Goal: Information Seeking & Learning: Learn about a topic

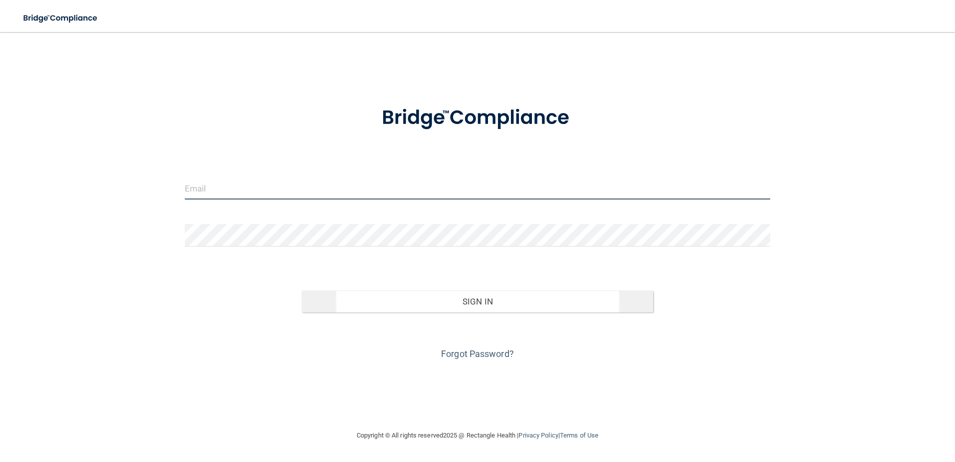
type input "[EMAIL_ADDRESS][DOMAIN_NAME]"
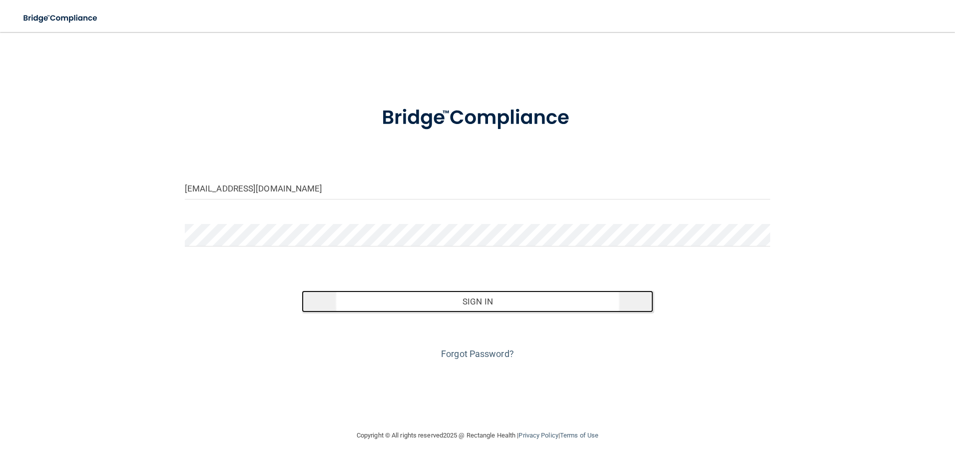
click at [485, 304] on button "Sign In" at bounding box center [478, 301] width 352 height 22
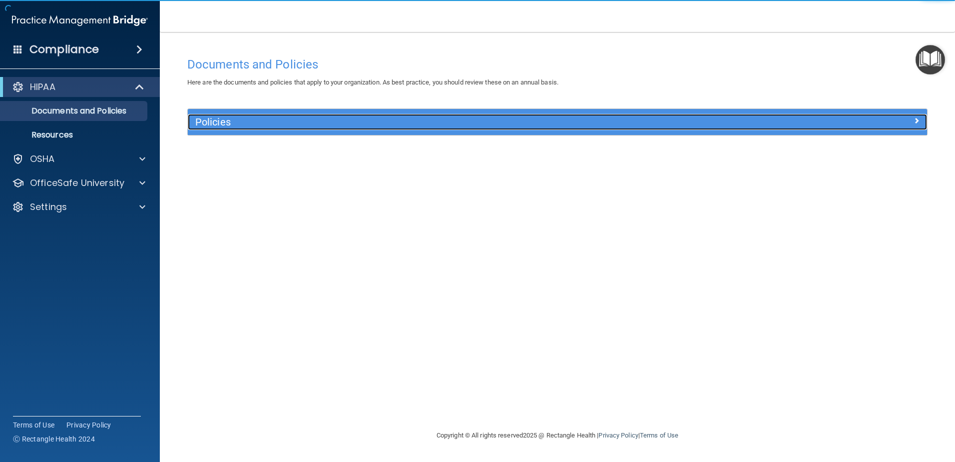
click at [214, 123] on h5 "Policies" at bounding box center [465, 121] width 540 height 11
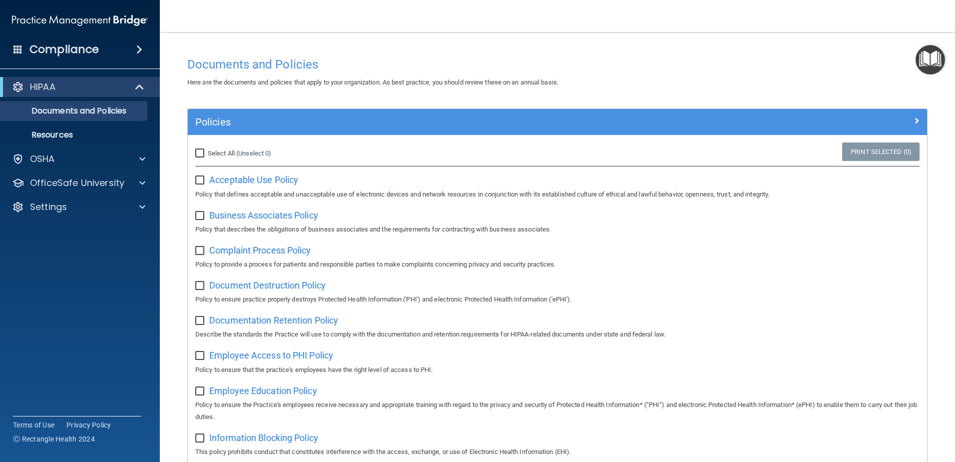
click at [87, 49] on h4 "Compliance" at bounding box center [63, 49] width 69 height 14
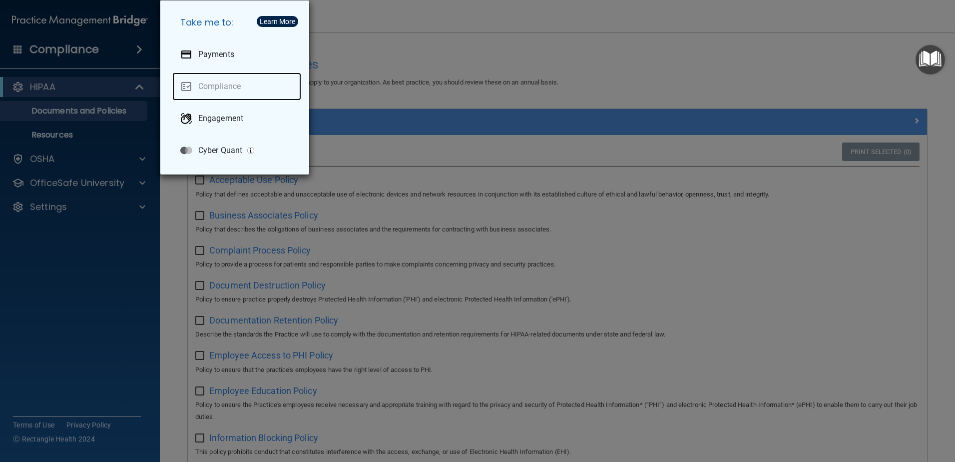
click at [221, 85] on link "Compliance" at bounding box center [236, 86] width 129 height 28
click at [59, 88] on div "Take me to: Payments Compliance Engagement Cyber Quant" at bounding box center [477, 231] width 955 height 462
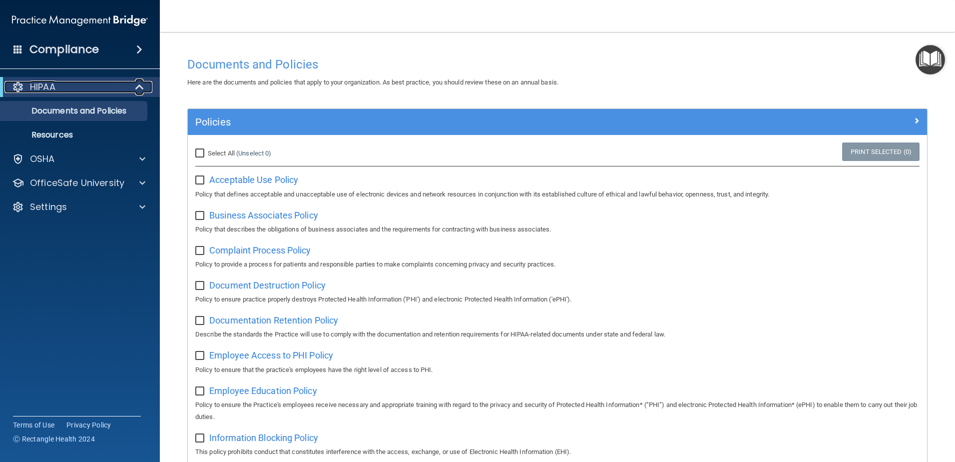
click at [137, 87] on span at bounding box center [140, 87] width 8 height 12
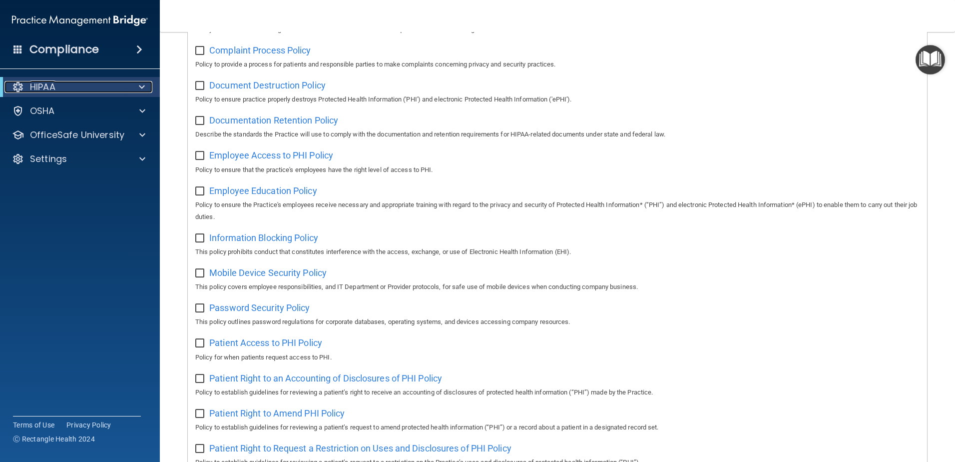
scroll to position [450, 0]
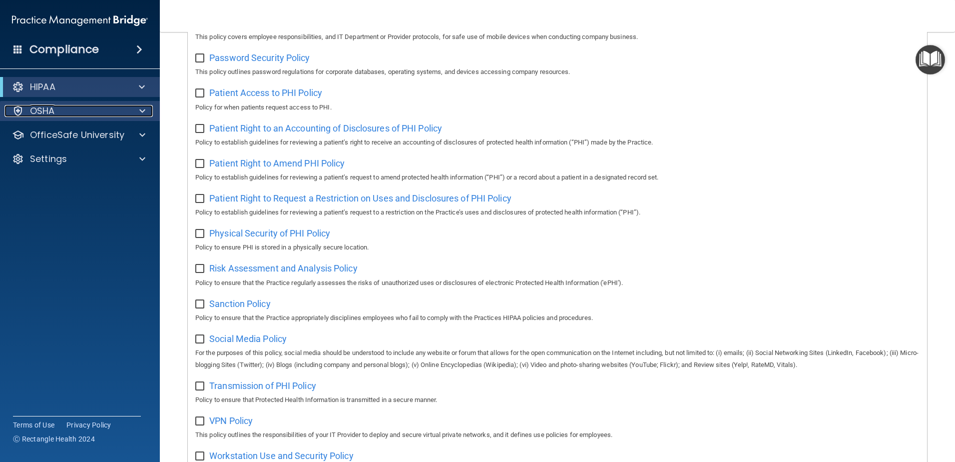
click at [40, 110] on p "OSHA" at bounding box center [42, 111] width 25 height 12
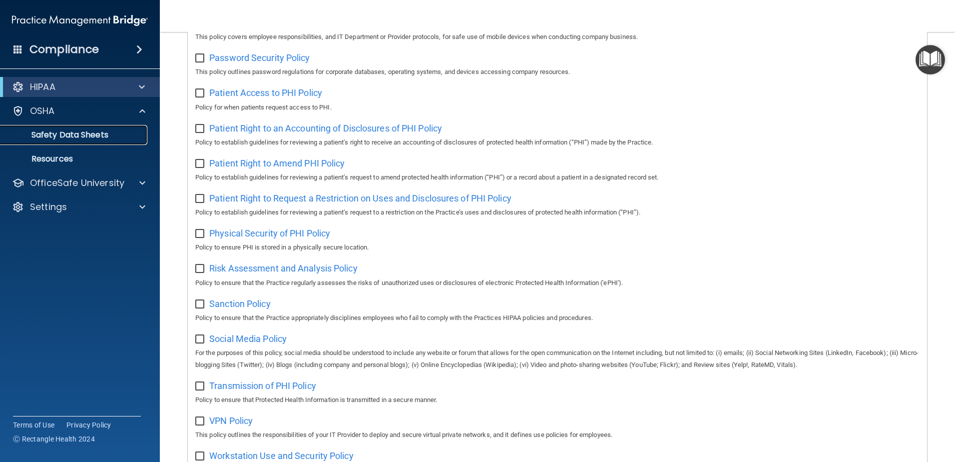
click at [61, 135] on p "Safety Data Sheets" at bounding box center [74, 135] width 136 height 10
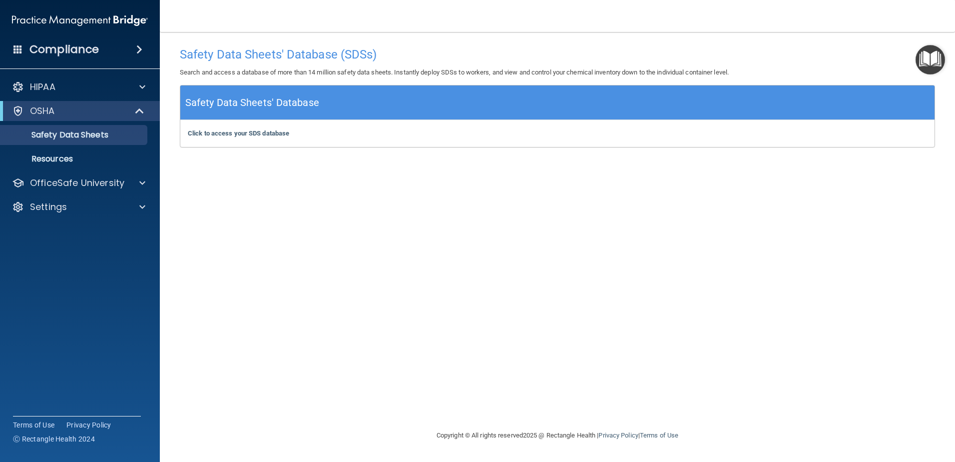
click at [15, 47] on span at bounding box center [17, 48] width 9 height 9
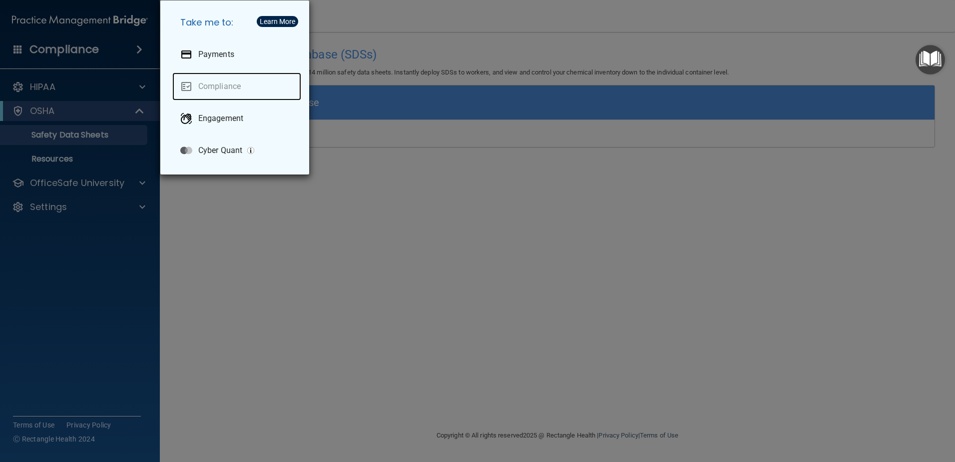
click at [221, 88] on link "Compliance" at bounding box center [236, 86] width 129 height 28
click at [291, 19] on div "Learn More" at bounding box center [277, 21] width 35 height 7
click at [73, 23] on div "Take me to: Payments Compliance Engagement Cyber Quant" at bounding box center [477, 231] width 955 height 462
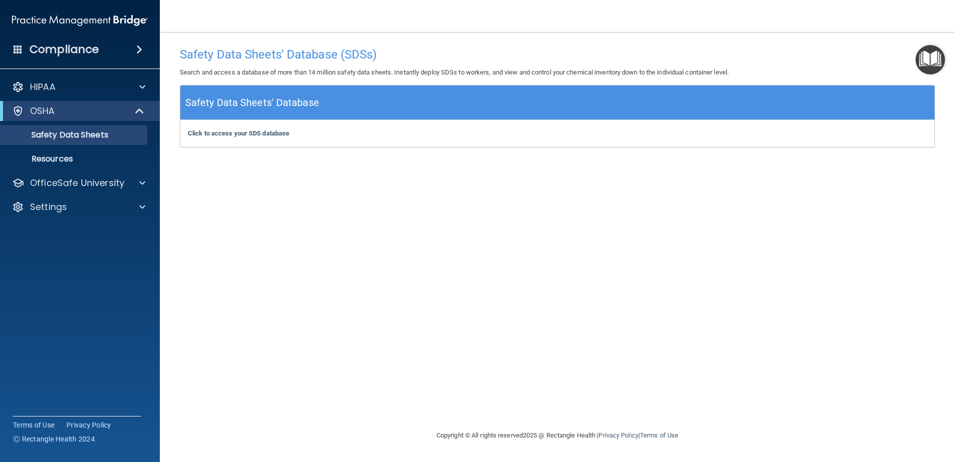
click at [140, 50] on span at bounding box center [139, 49] width 6 height 12
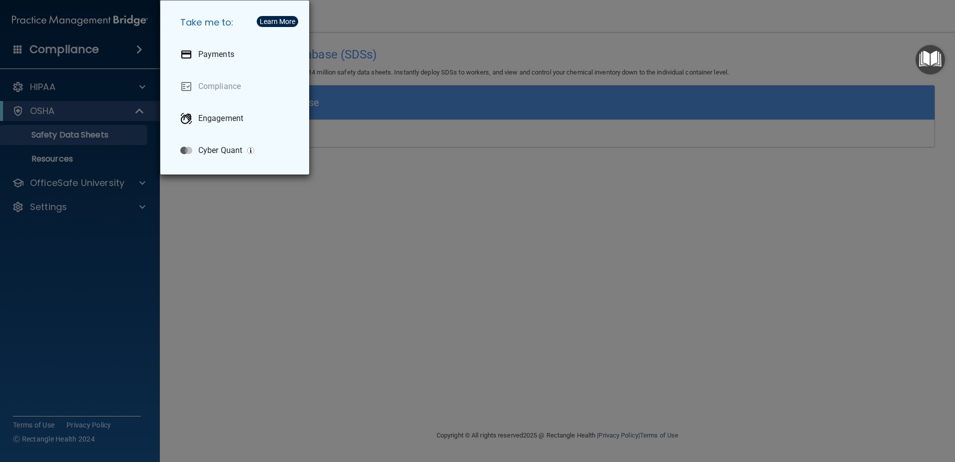
click at [140, 86] on div "Take me to: Payments Compliance Engagement Cyber Quant" at bounding box center [477, 231] width 955 height 462
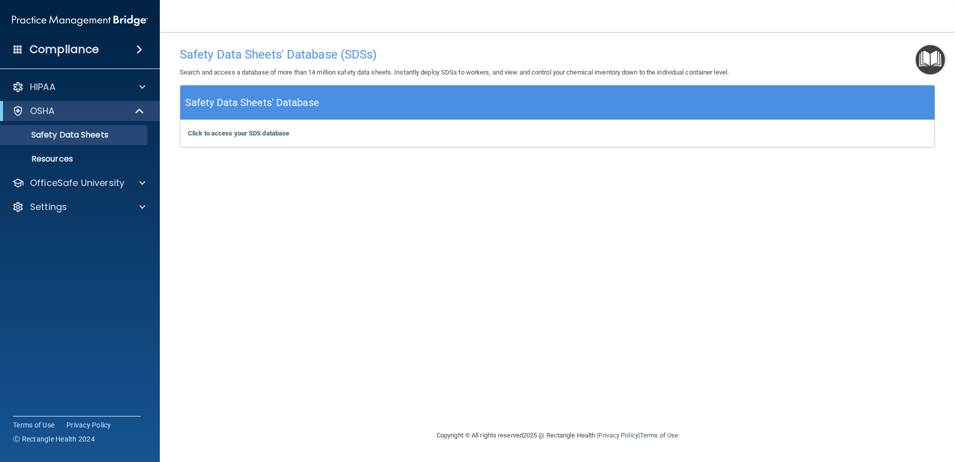
click at [923, 56] on img "Open Resource Center" at bounding box center [930, 59] width 29 height 29
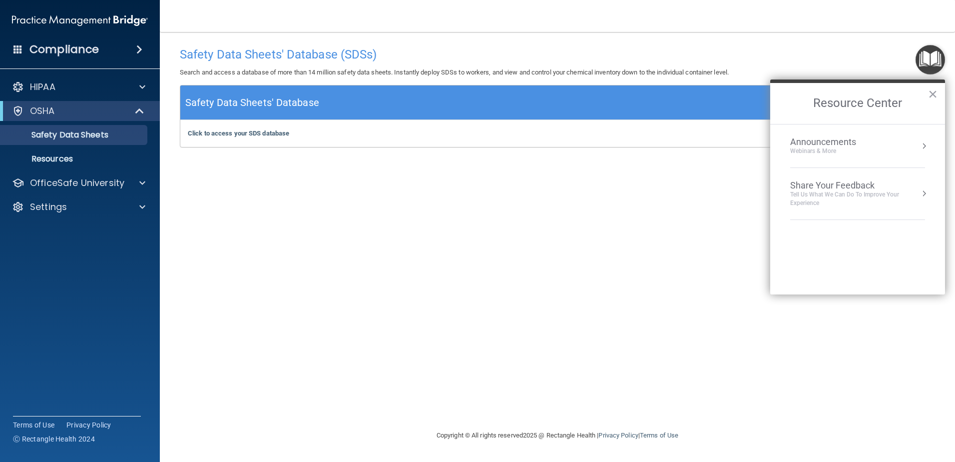
click at [815, 144] on div "Announcements" at bounding box center [834, 141] width 86 height 11
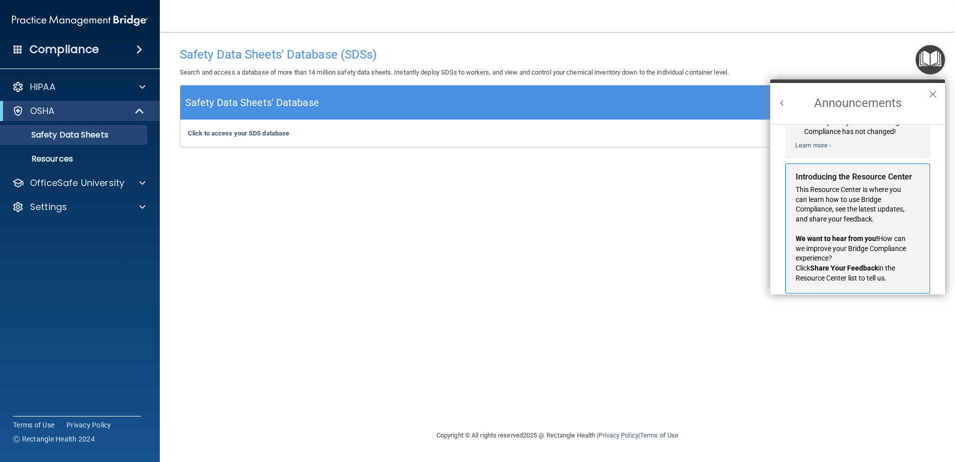
scroll to position [175, 0]
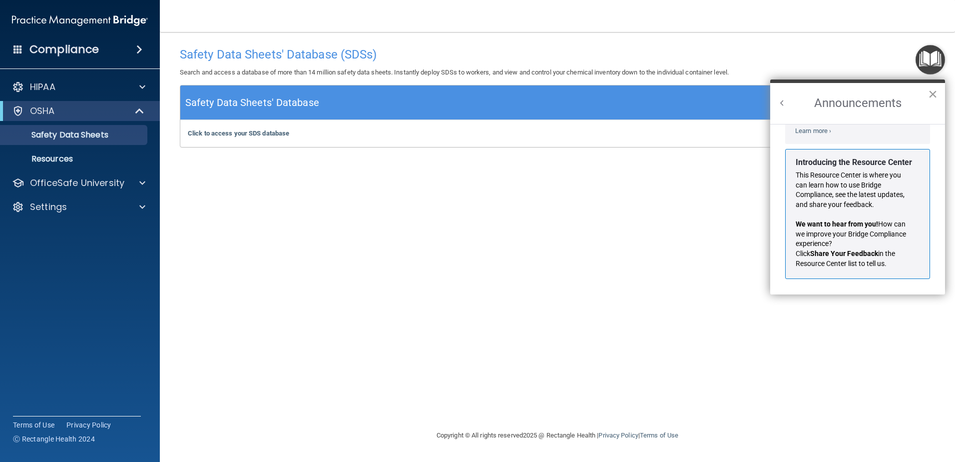
click at [933, 93] on button "×" at bounding box center [932, 94] width 9 height 16
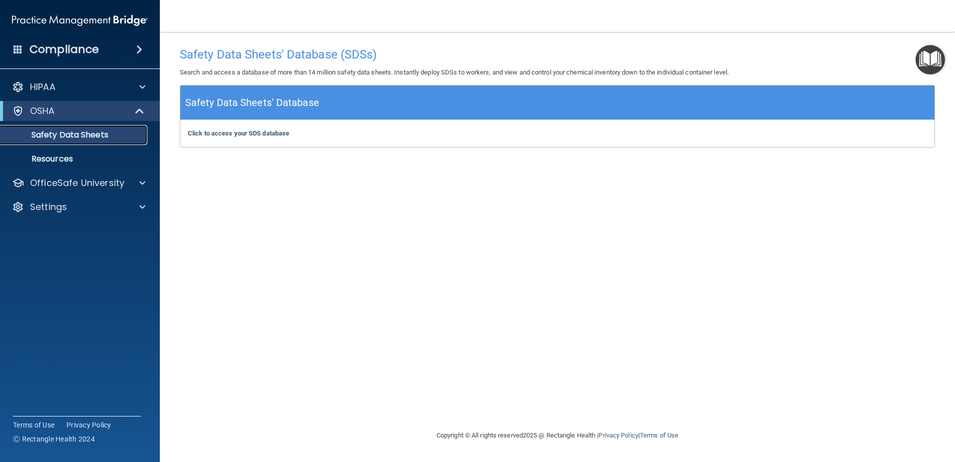
click at [63, 134] on p "Safety Data Sheets" at bounding box center [74, 135] width 136 height 10
click at [234, 108] on h5 "Safety Data Sheets' Database" at bounding box center [252, 102] width 134 height 17
drag, startPoint x: 234, startPoint y: 108, endPoint x: 196, endPoint y: 100, distance: 38.2
click at [196, 100] on h5 "Safety Data Sheets' Database" at bounding box center [252, 102] width 134 height 17
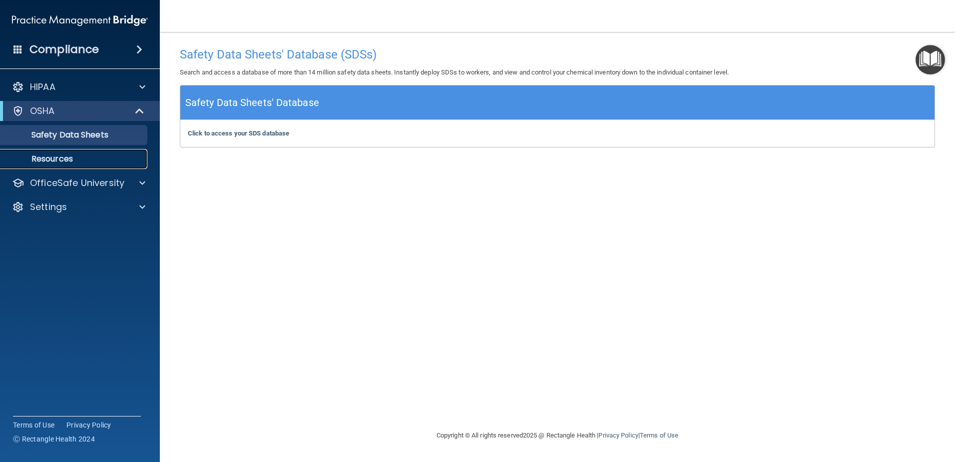
click at [62, 158] on p "Resources" at bounding box center [74, 159] width 136 height 10
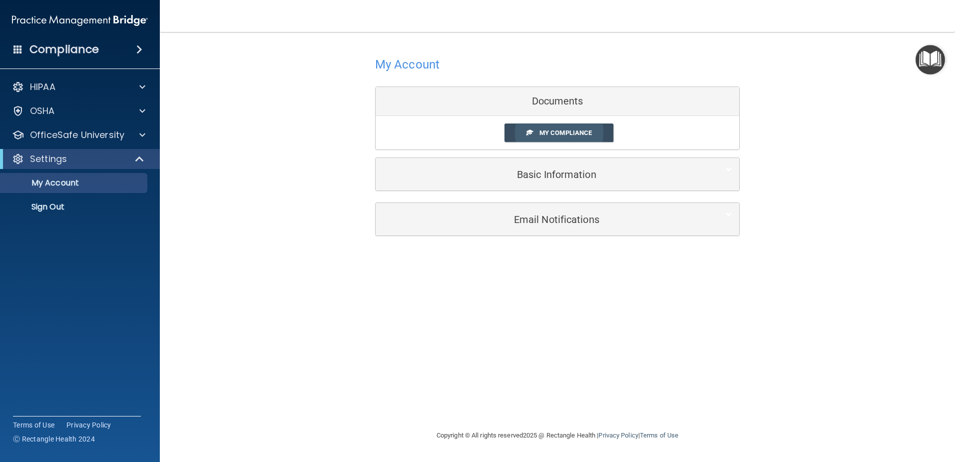
click at [544, 134] on span "My Compliance" at bounding box center [566, 132] width 52 height 7
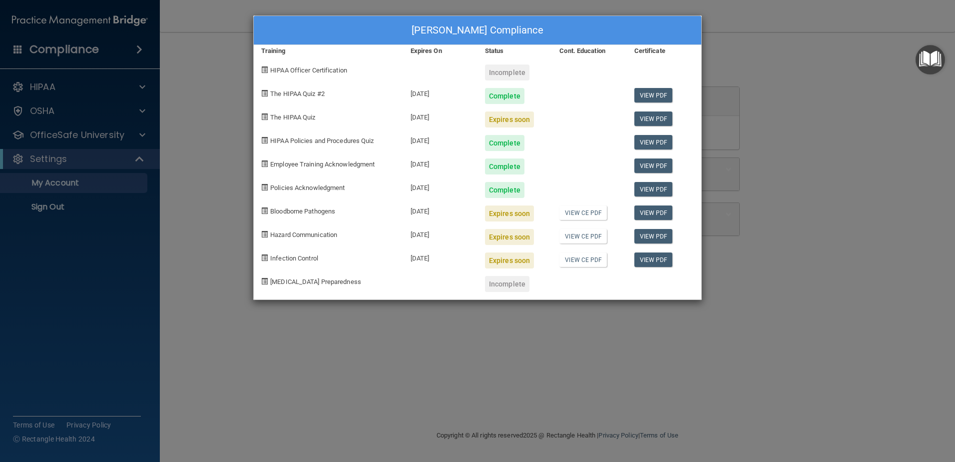
click at [268, 117] on span at bounding box center [264, 116] width 6 height 6
click at [508, 124] on div "Expires soon" at bounding box center [509, 119] width 49 height 16
click at [660, 121] on link "View PDF" at bounding box center [654, 118] width 38 height 14
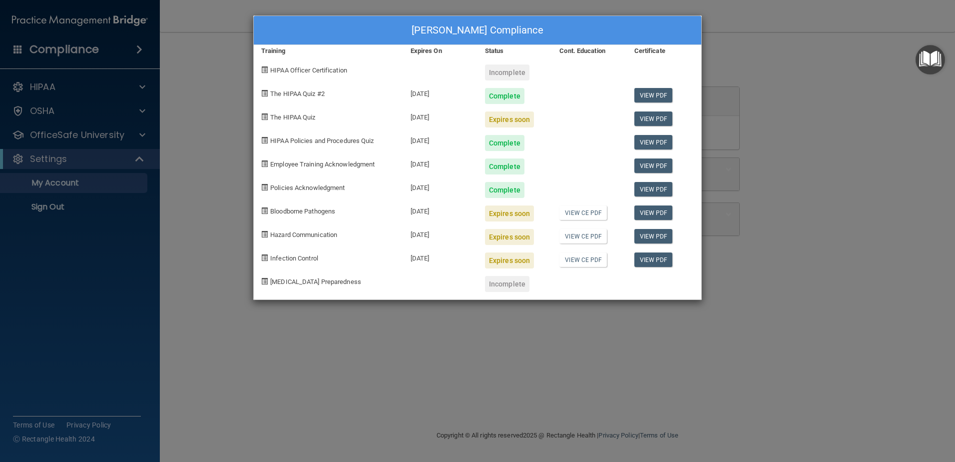
click at [286, 72] on span "HIPAA Officer Certification" at bounding box center [308, 69] width 77 height 7
click at [584, 214] on link "View CE PDF" at bounding box center [583, 212] width 47 height 14
click at [284, 93] on span "The HIPAA Quiz #2" at bounding box center [297, 93] width 54 height 7
click at [66, 185] on div "Louise McDonell's Compliance Training Expires On Status Cont. Education Certifi…" at bounding box center [477, 231] width 955 height 462
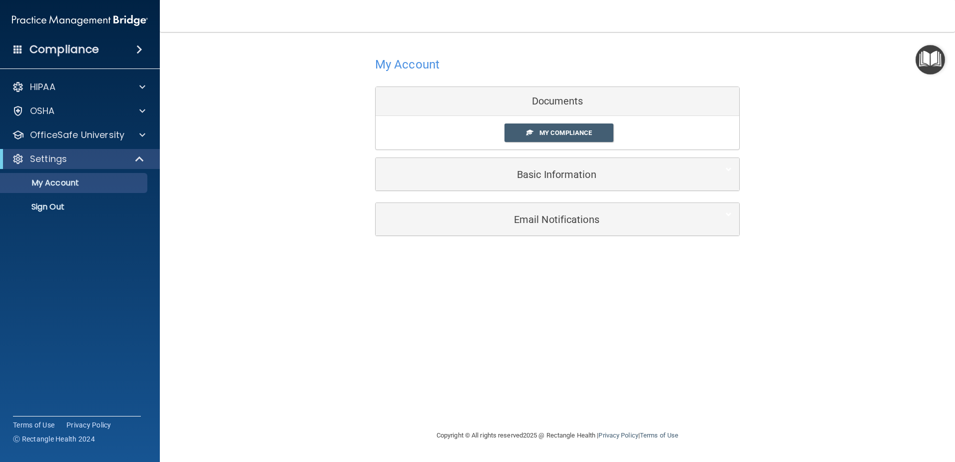
click at [561, 105] on div "Documents" at bounding box center [558, 101] width 364 height 29
click at [561, 98] on div "Documents" at bounding box center [558, 101] width 364 height 29
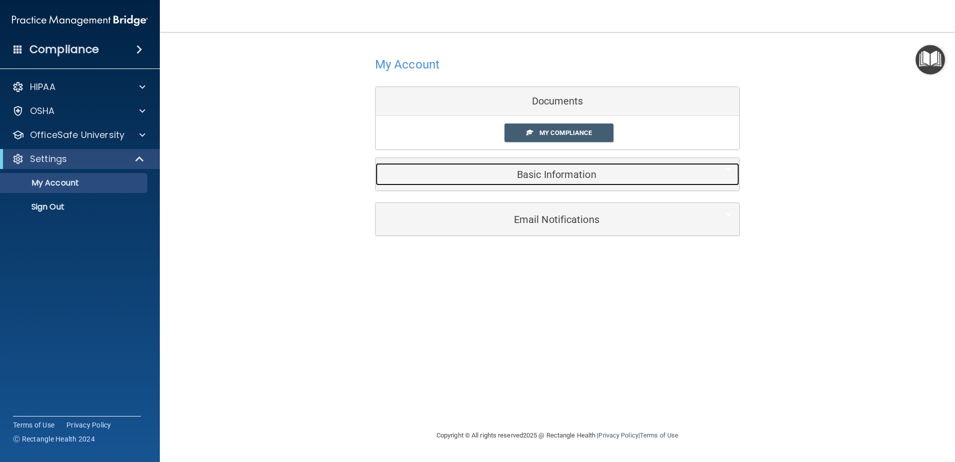
click at [553, 177] on h5 "Basic Information" at bounding box center [542, 174] width 318 height 11
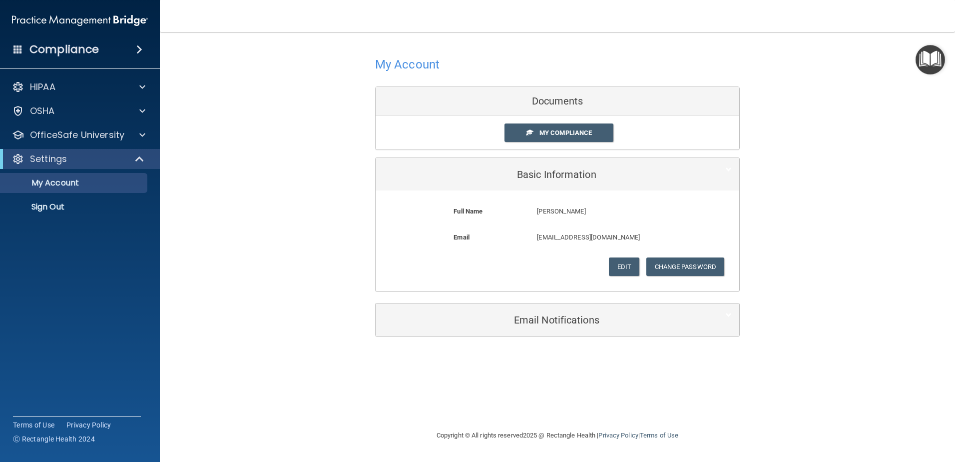
click at [873, 273] on div "My Account Documents My Compliance My Compliance My BAA Basic Information Full …" at bounding box center [558, 195] width 756 height 306
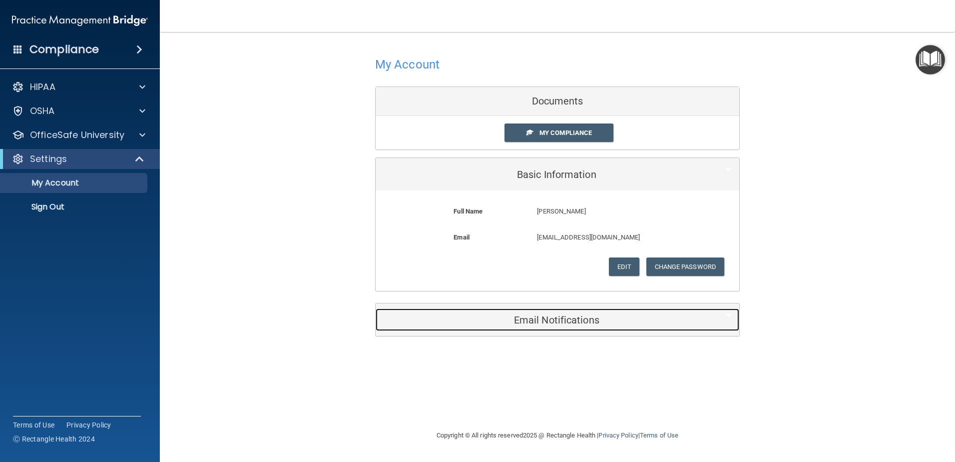
click at [530, 323] on h5 "Email Notifications" at bounding box center [542, 319] width 318 height 11
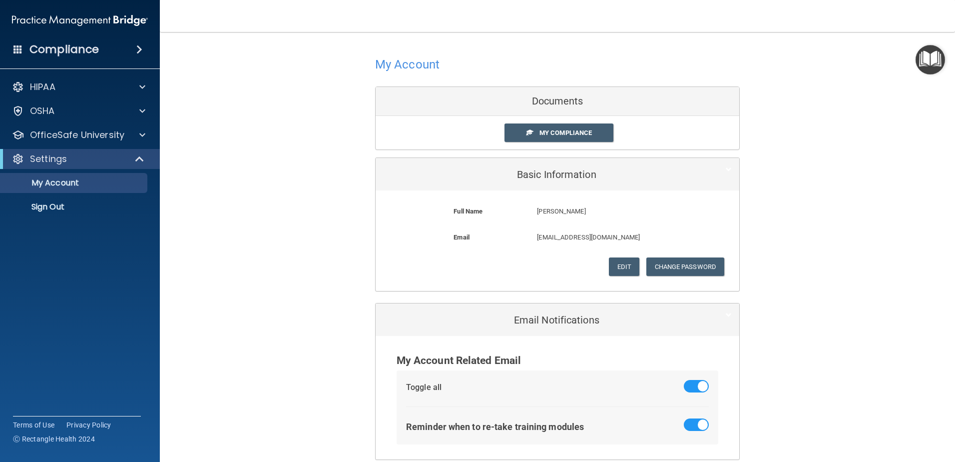
click at [140, 48] on span at bounding box center [139, 49] width 6 height 12
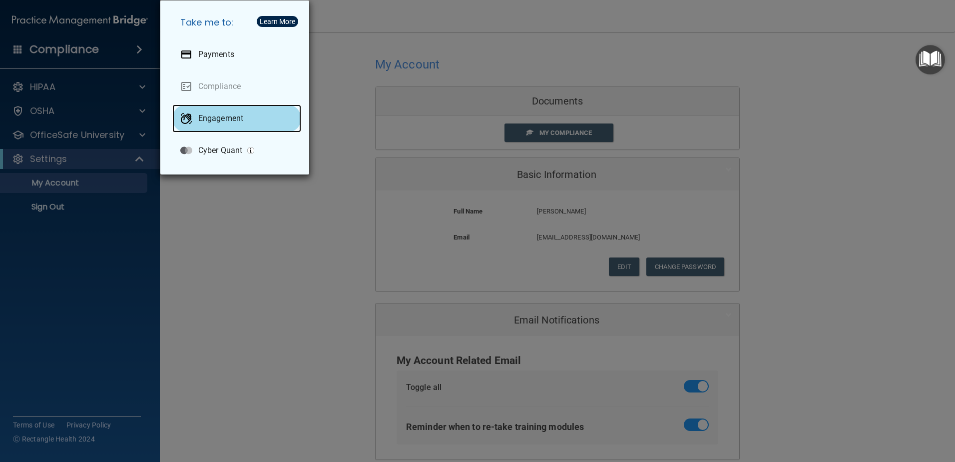
click at [221, 119] on p "Engagement" at bounding box center [220, 118] width 45 height 10
click at [923, 218] on div "Take me to: Payments Compliance Engagement Cyber Quant" at bounding box center [477, 231] width 955 height 462
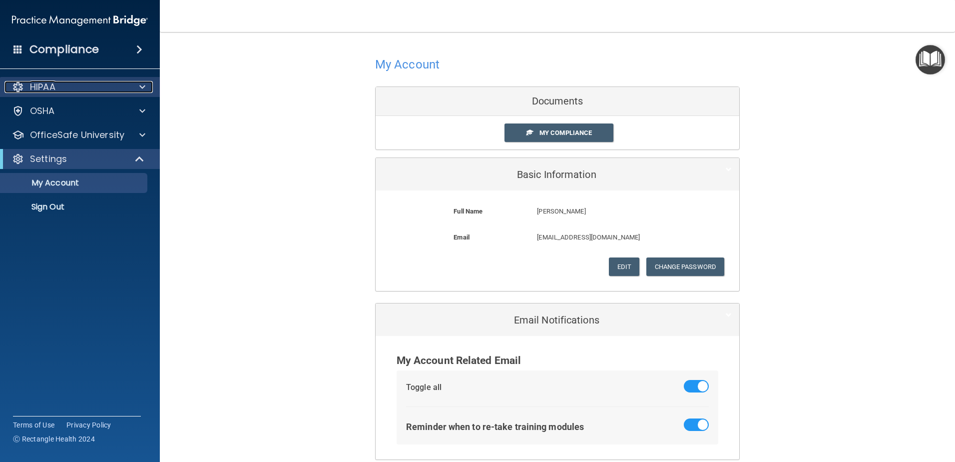
click at [51, 84] on p "HIPAA" at bounding box center [42, 87] width 25 height 12
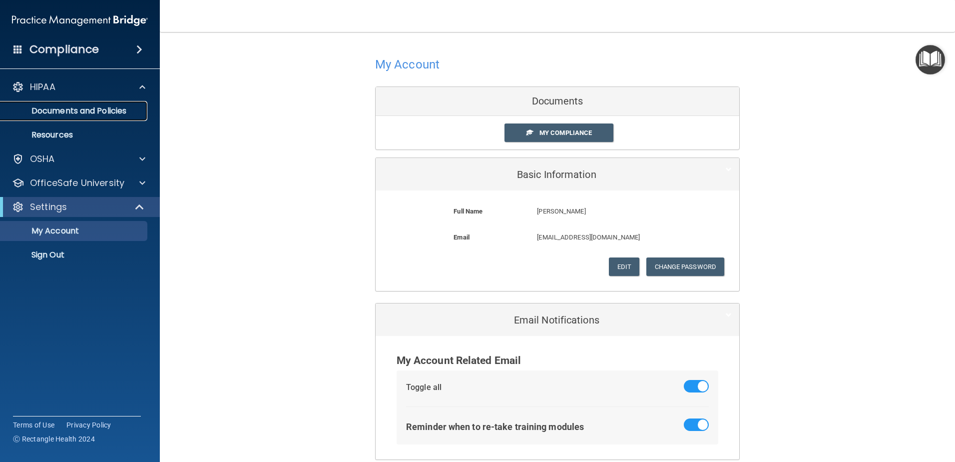
click at [52, 111] on p "Documents and Policies" at bounding box center [74, 111] width 136 height 10
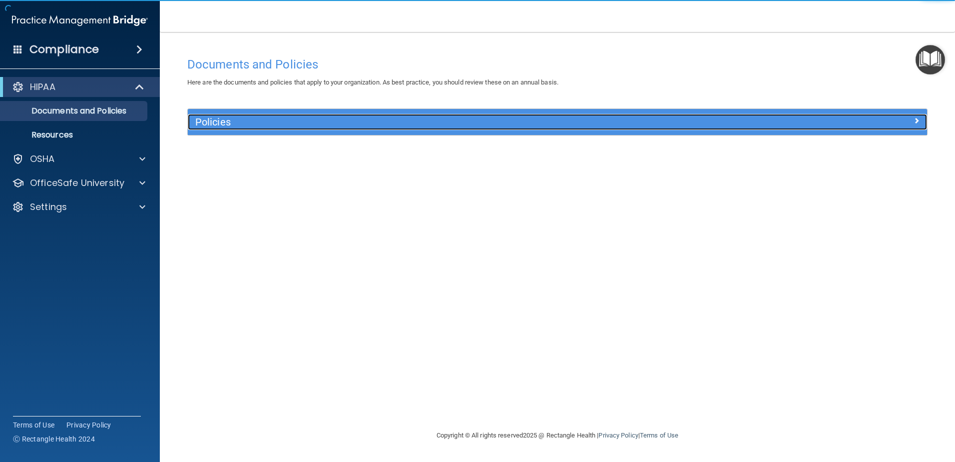
click at [209, 115] on div "Policies" at bounding box center [465, 122] width 555 height 16
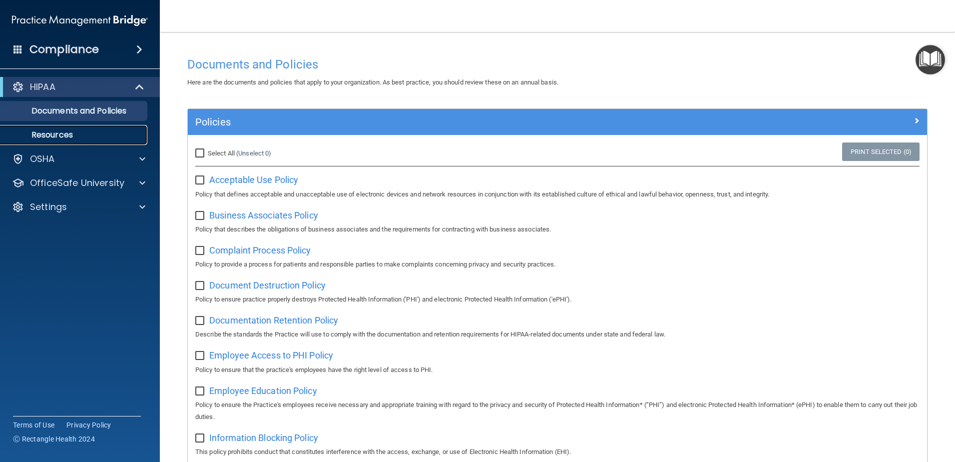
click at [62, 136] on p "Resources" at bounding box center [74, 135] width 136 height 10
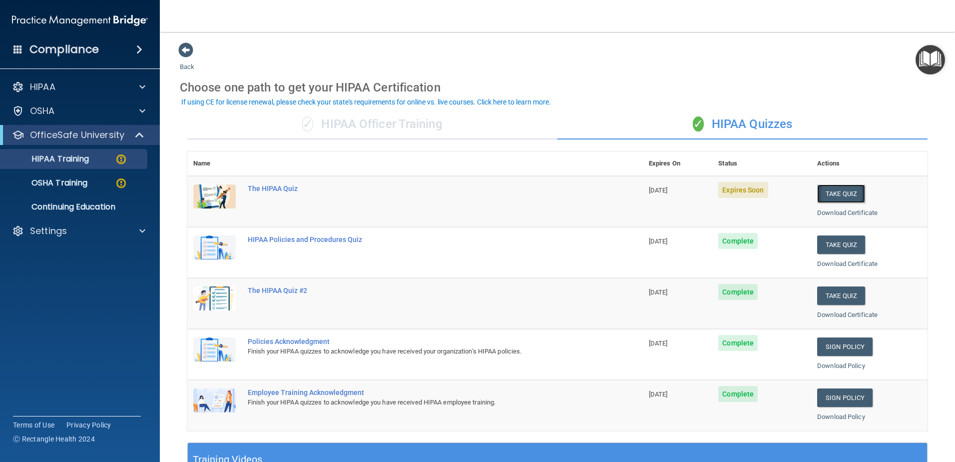
click at [822, 195] on button "Take Quiz" at bounding box center [841, 193] width 48 height 18
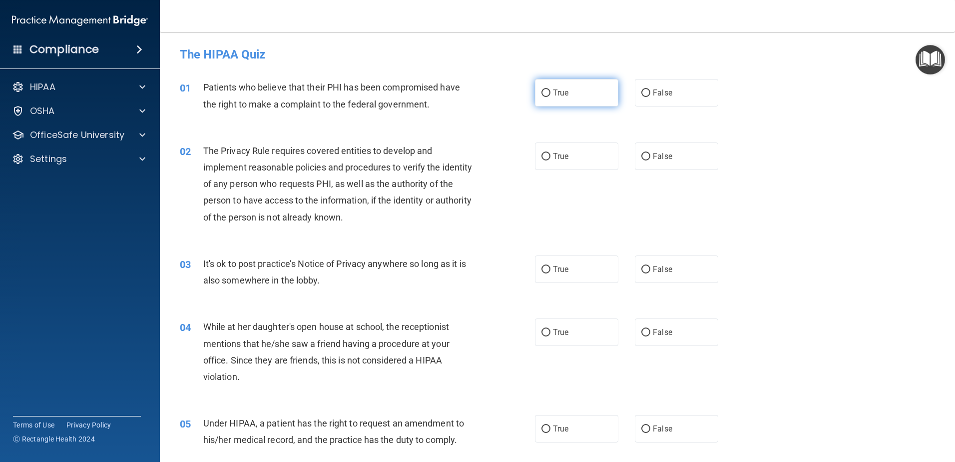
click at [542, 93] on input "True" at bounding box center [546, 92] width 9 height 7
radio input "true"
click at [544, 157] on input "True" at bounding box center [546, 156] width 9 height 7
radio input "true"
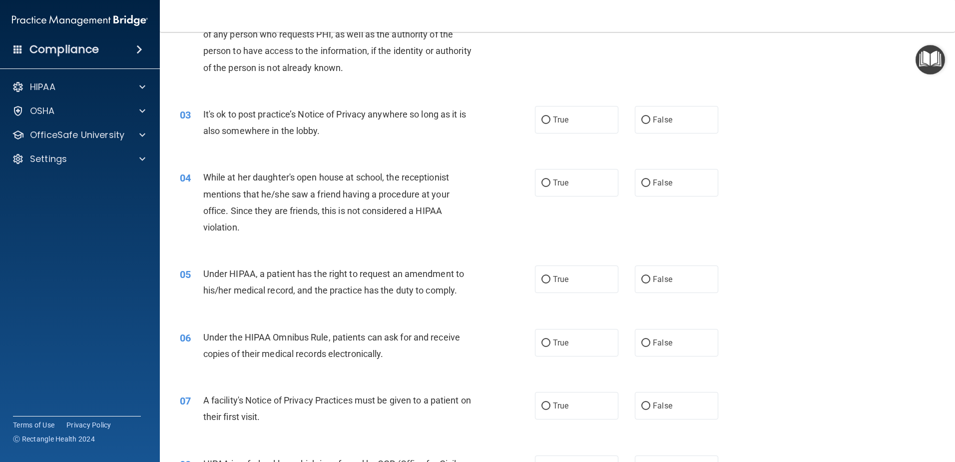
scroll to position [150, 0]
click at [542, 118] on input "True" at bounding box center [546, 119] width 9 height 7
radio input "true"
click at [542, 182] on input "True" at bounding box center [546, 182] width 9 height 7
radio input "true"
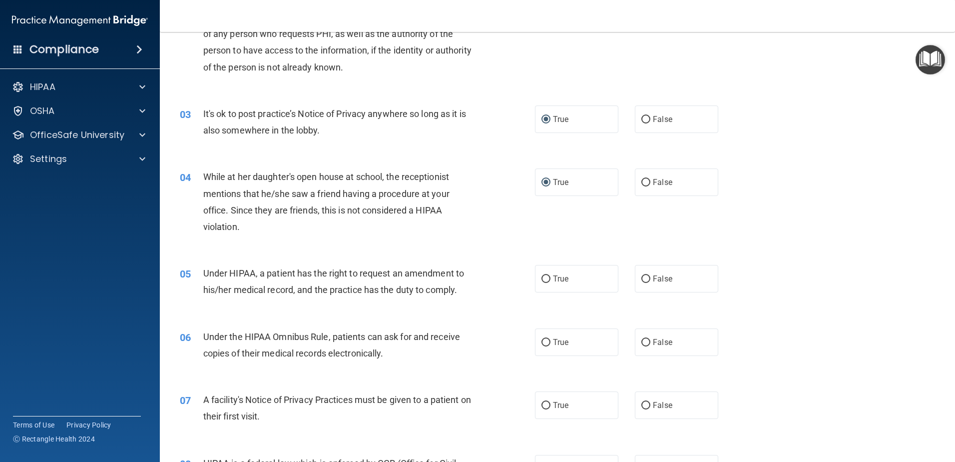
scroll to position [250, 0]
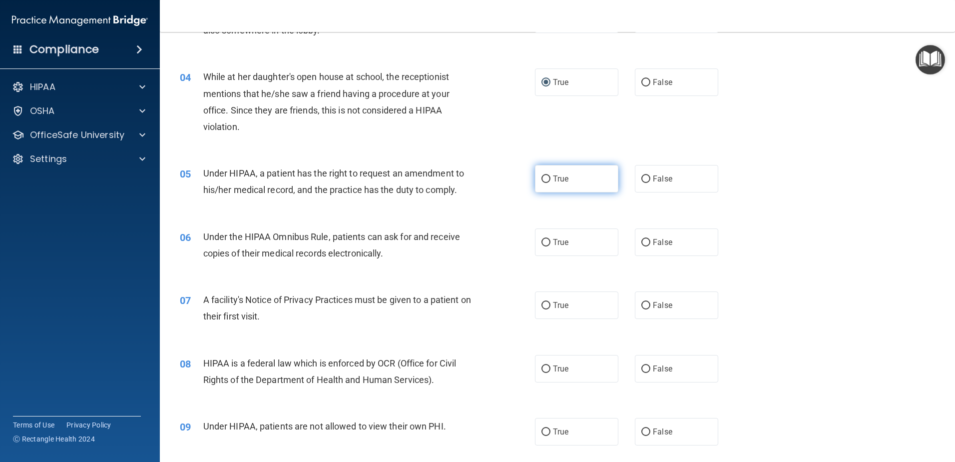
click at [542, 177] on input "True" at bounding box center [546, 178] width 9 height 7
radio input "true"
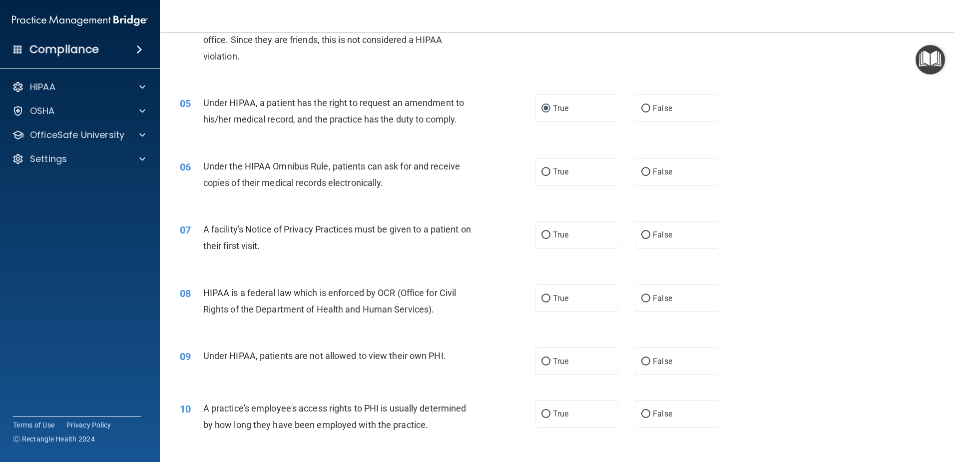
scroll to position [350, 0]
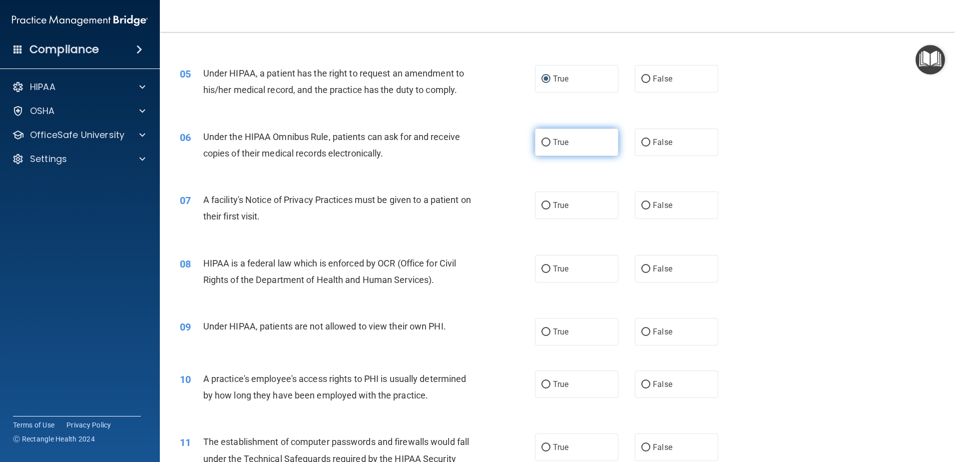
click at [546, 141] on input "True" at bounding box center [546, 142] width 9 height 7
radio input "true"
click at [545, 204] on input "True" at bounding box center [546, 205] width 9 height 7
radio input "true"
click at [545, 268] on input "True" at bounding box center [546, 268] width 9 height 7
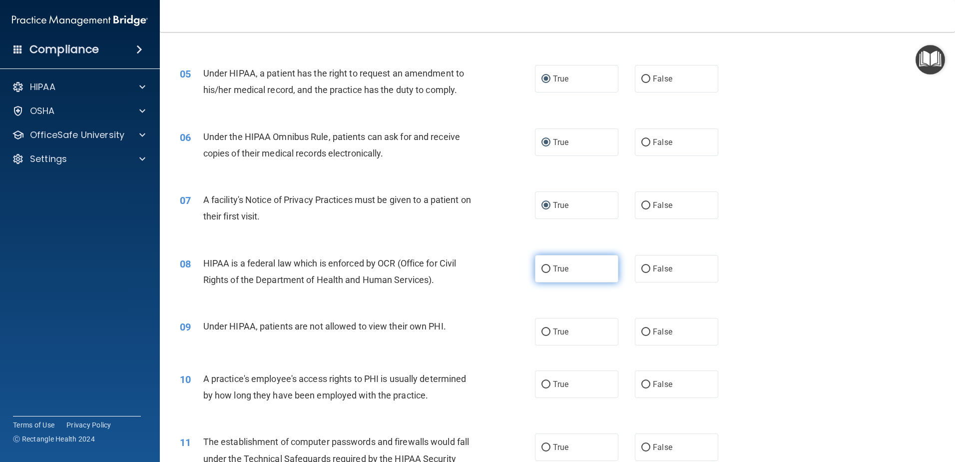
radio input "true"
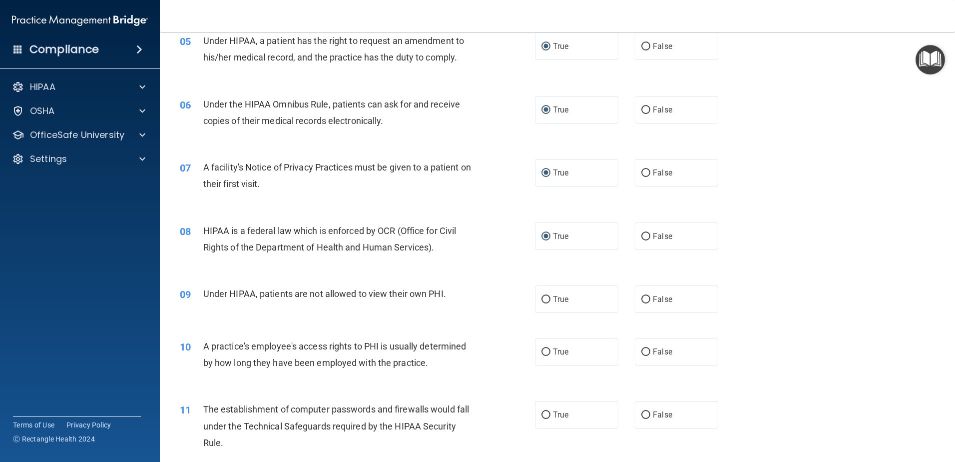
scroll to position [400, 0]
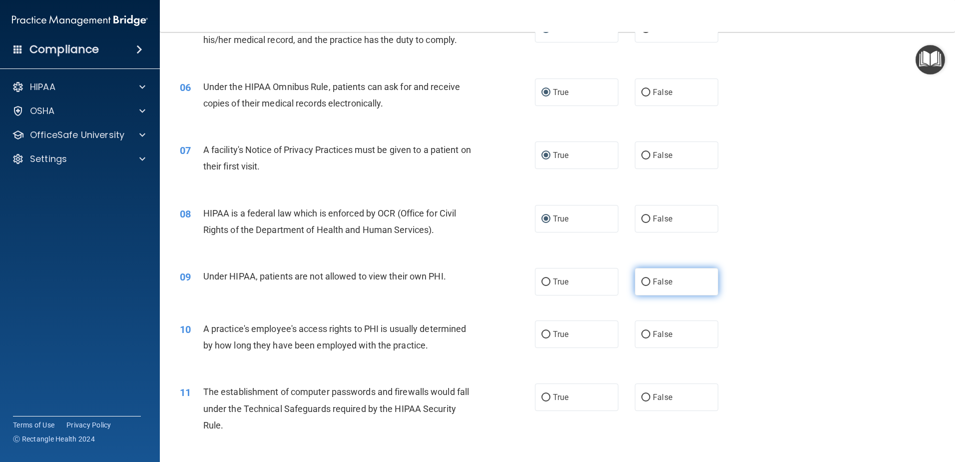
drag, startPoint x: 642, startPoint y: 282, endPoint x: 662, endPoint y: 282, distance: 19.5
click at [642, 282] on input "False" at bounding box center [646, 281] width 9 height 7
radio input "true"
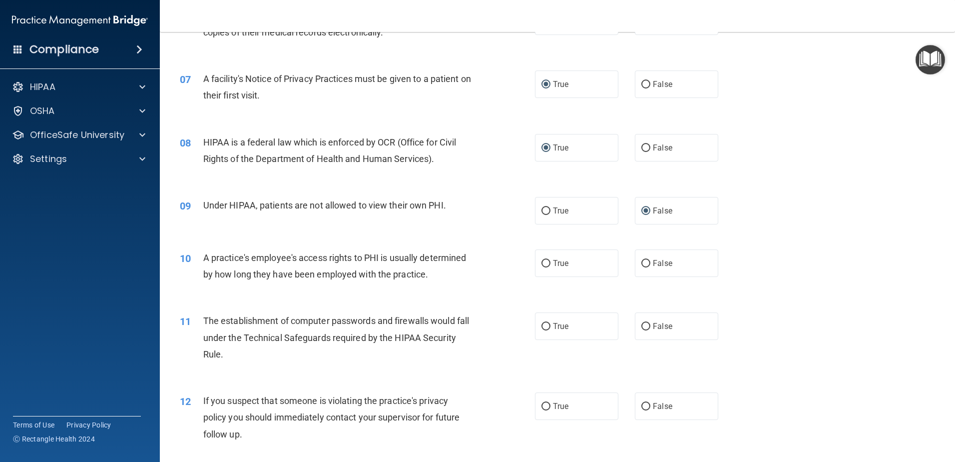
scroll to position [500, 0]
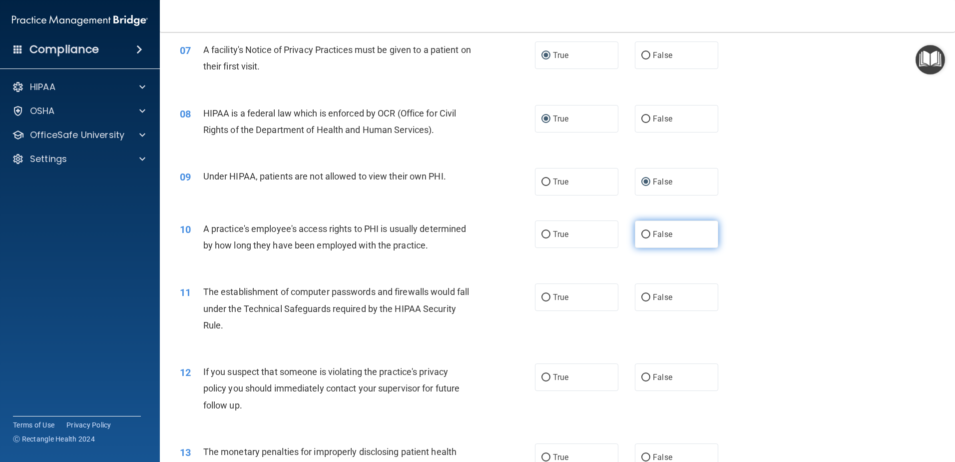
click at [642, 235] on input "False" at bounding box center [646, 234] width 9 height 7
radio input "true"
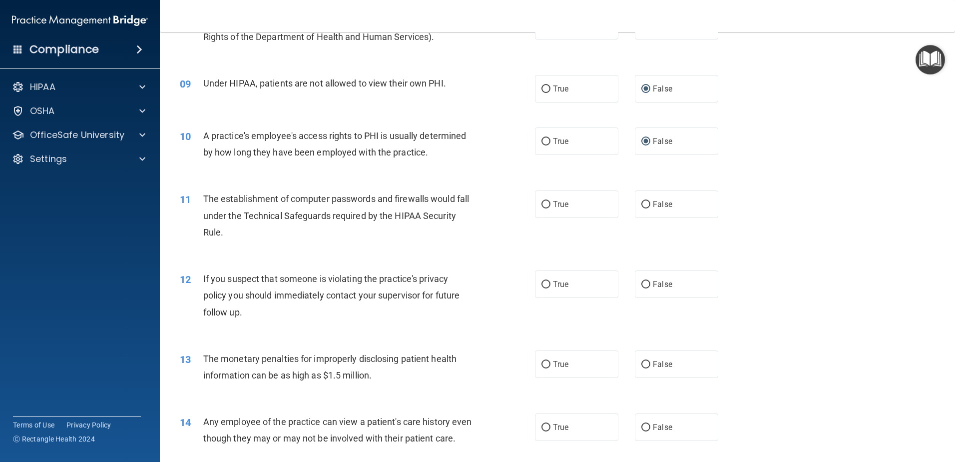
scroll to position [600, 0]
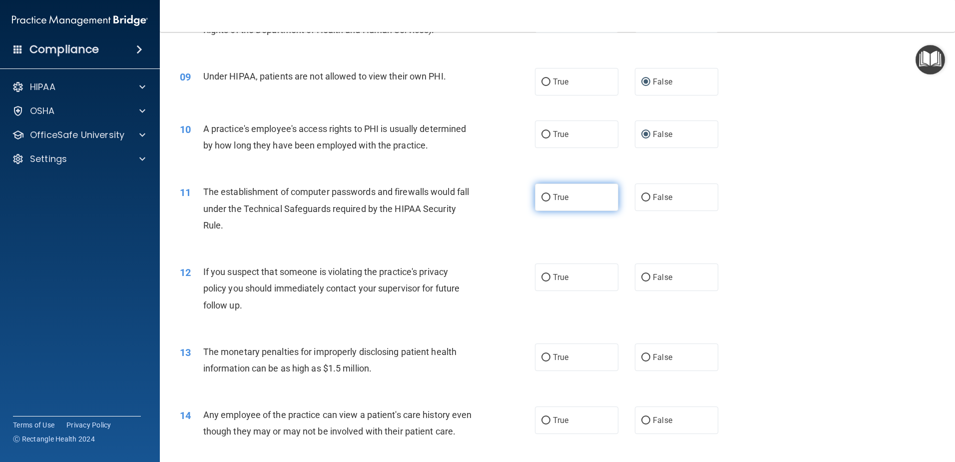
click at [542, 198] on input "True" at bounding box center [546, 197] width 9 height 7
radio input "true"
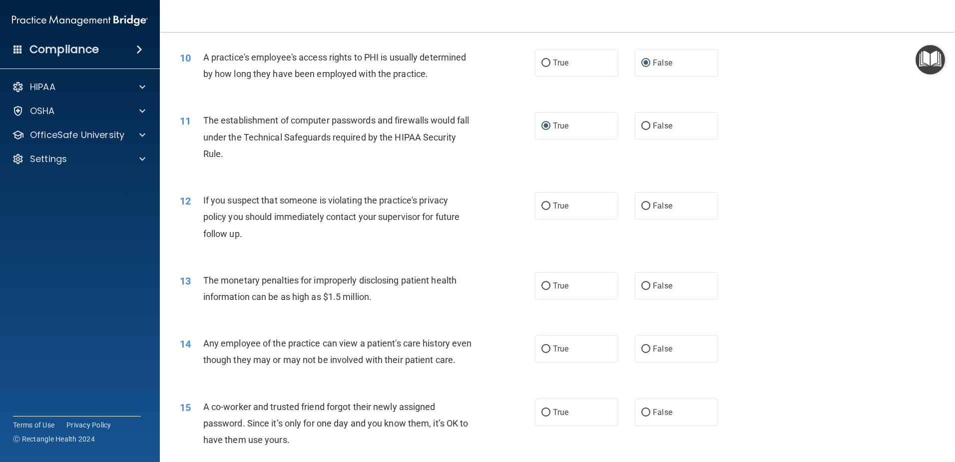
scroll to position [700, 0]
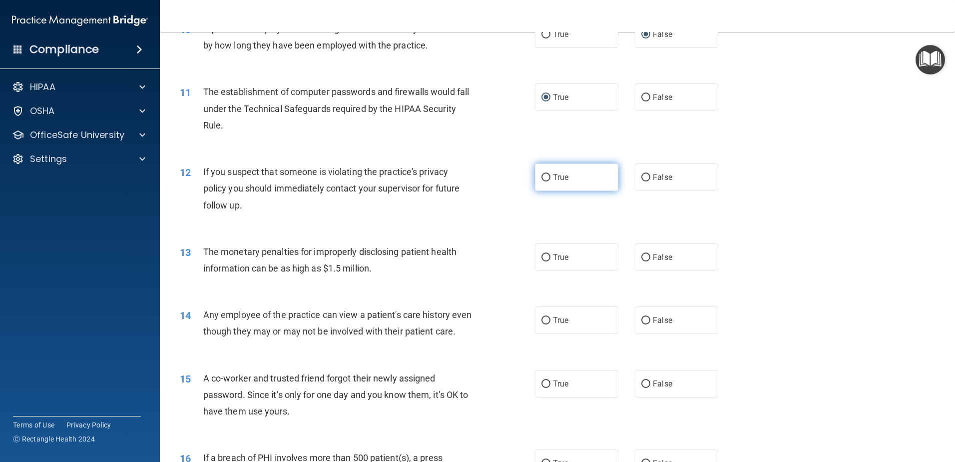
click at [542, 176] on input "True" at bounding box center [546, 177] width 9 height 7
radio input "true"
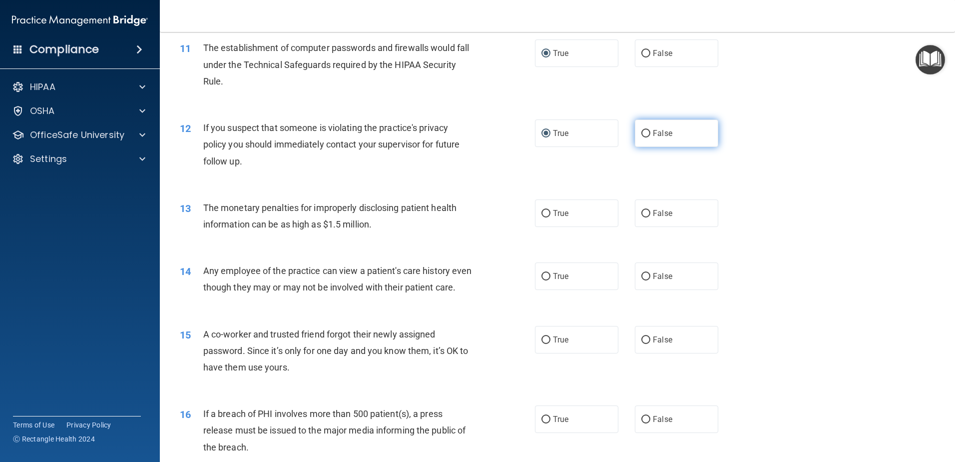
scroll to position [800, 0]
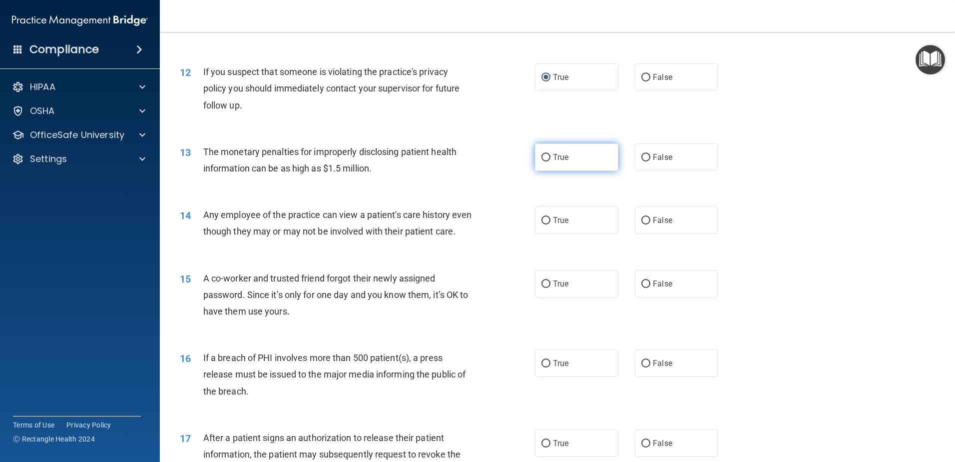
click at [544, 157] on input "True" at bounding box center [546, 157] width 9 height 7
radio input "true"
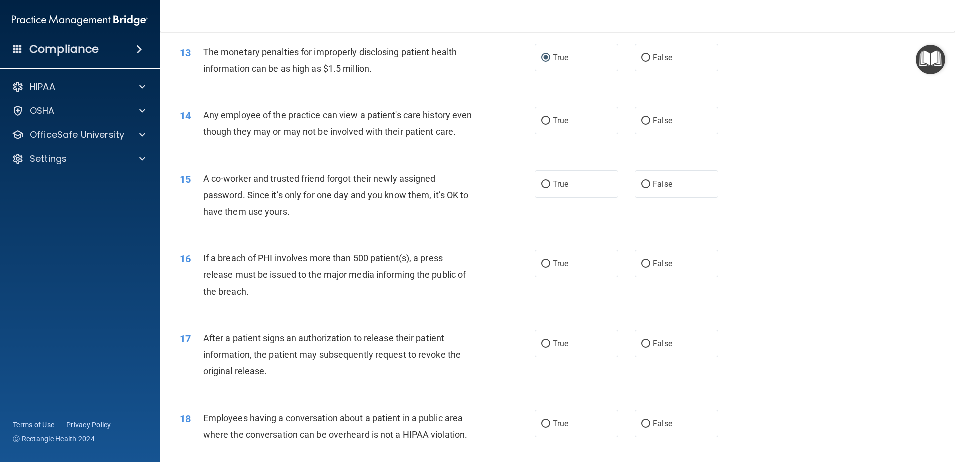
scroll to position [899, 0]
click at [642, 118] on input "False" at bounding box center [646, 120] width 9 height 7
radio input "true"
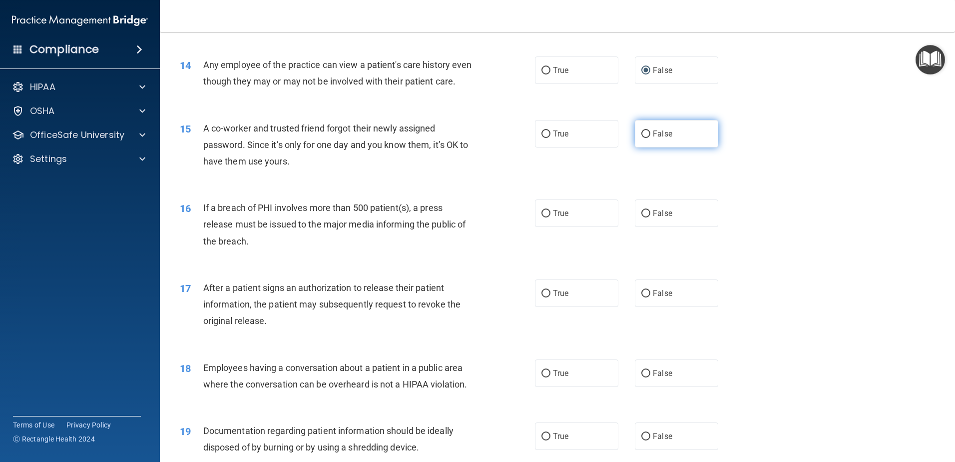
click at [642, 138] on input "False" at bounding box center [646, 133] width 9 height 7
radio input "true"
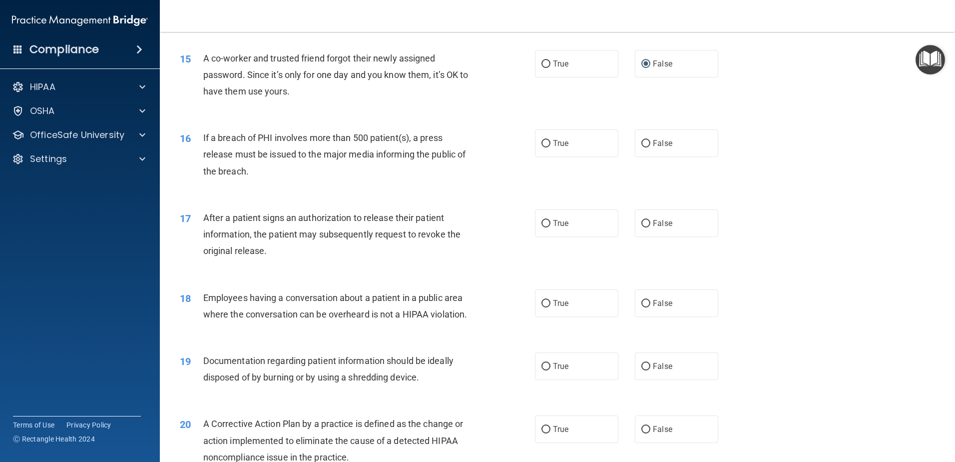
scroll to position [1049, 0]
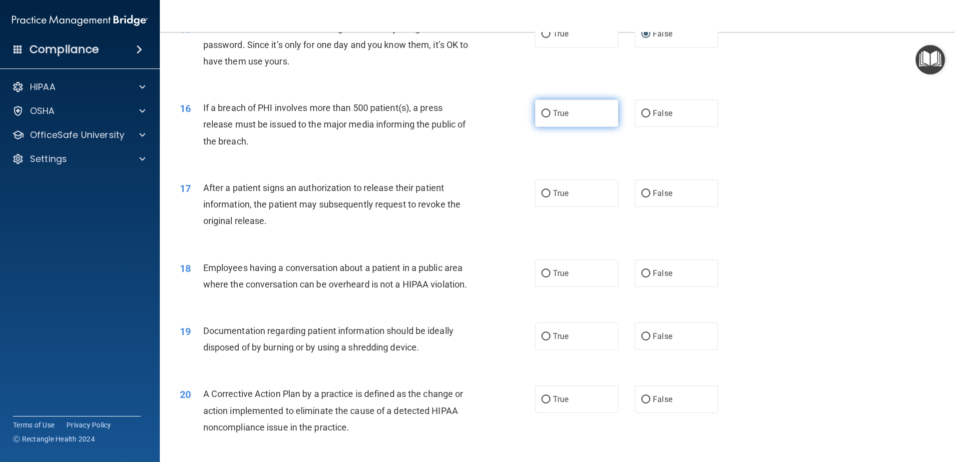
click at [543, 117] on input "True" at bounding box center [546, 113] width 9 height 7
radio input "true"
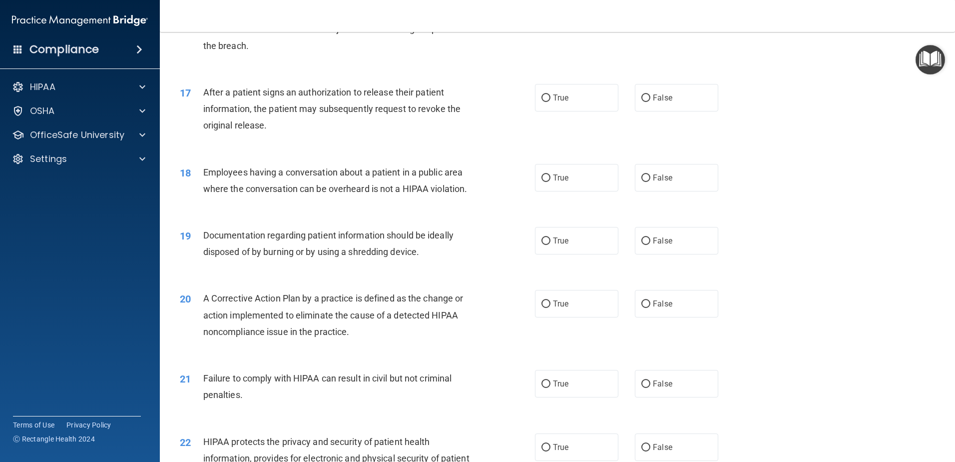
scroll to position [1149, 0]
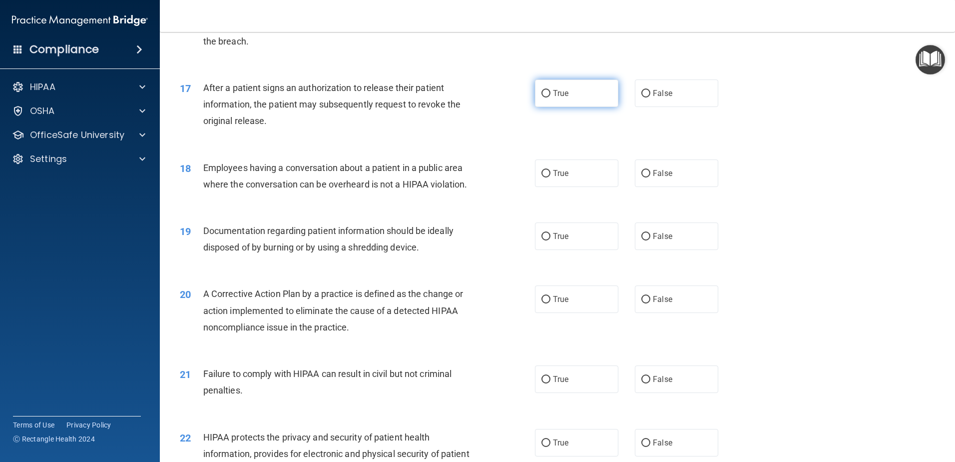
click at [542, 97] on input "True" at bounding box center [546, 93] width 9 height 7
radio input "true"
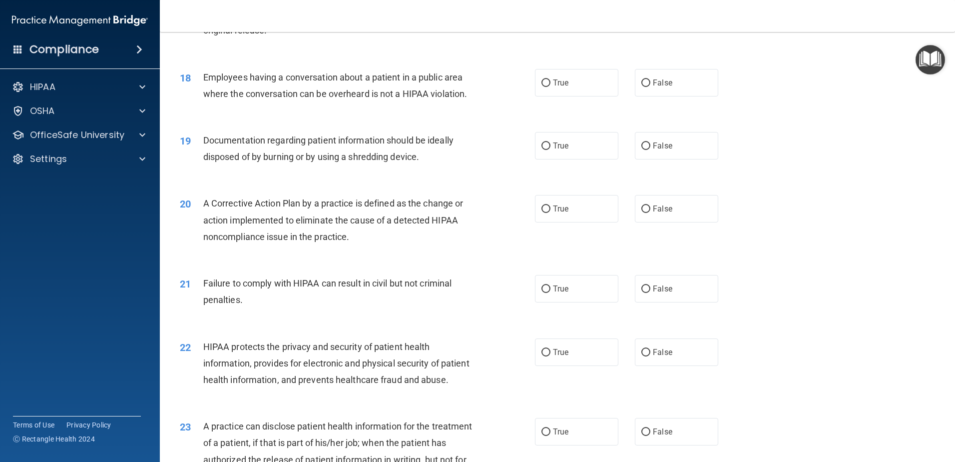
scroll to position [1249, 0]
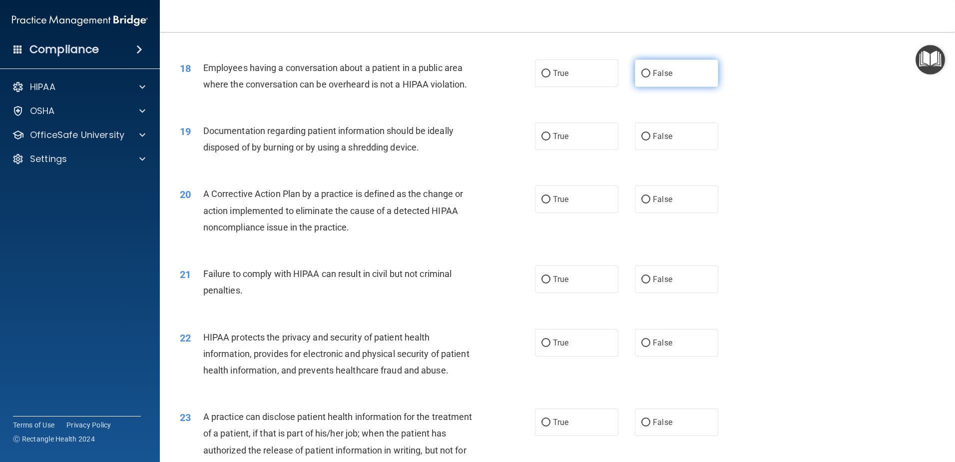
click at [642, 77] on input "False" at bounding box center [646, 73] width 9 height 7
radio input "true"
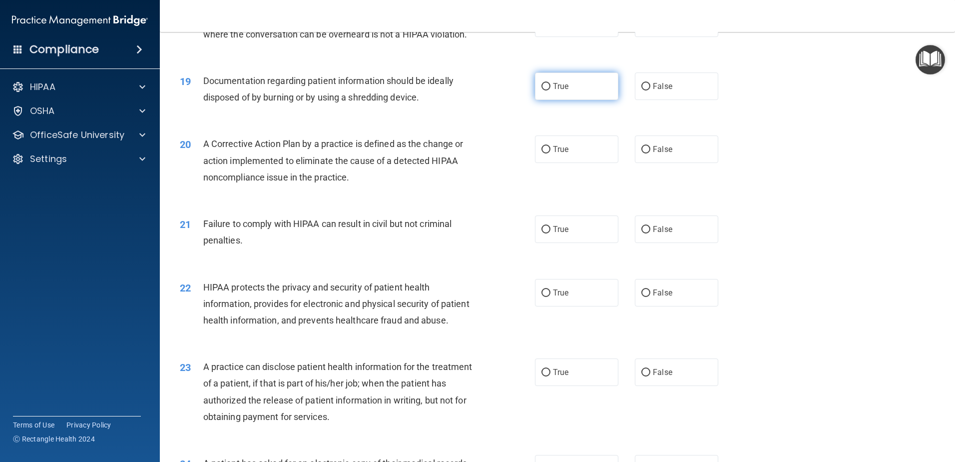
click at [543, 90] on input "True" at bounding box center [546, 86] width 9 height 7
radio input "true"
click at [543, 153] on input "True" at bounding box center [546, 149] width 9 height 7
radio input "true"
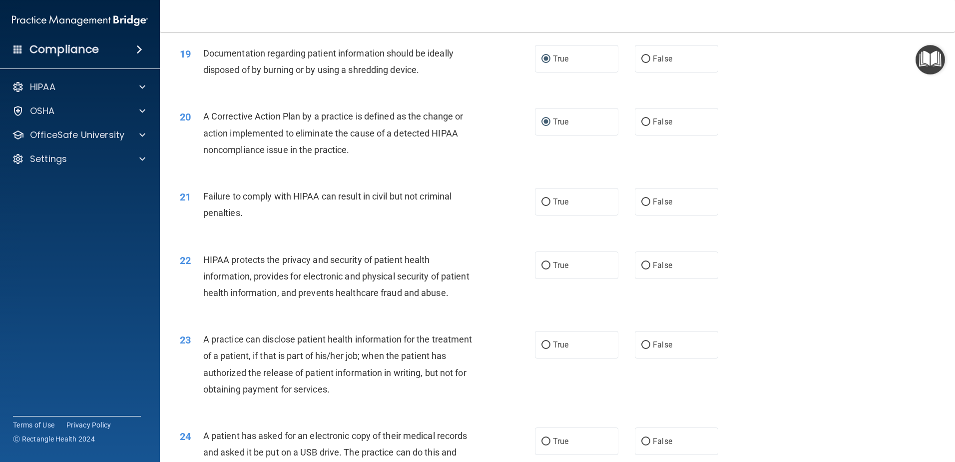
scroll to position [1349, 0]
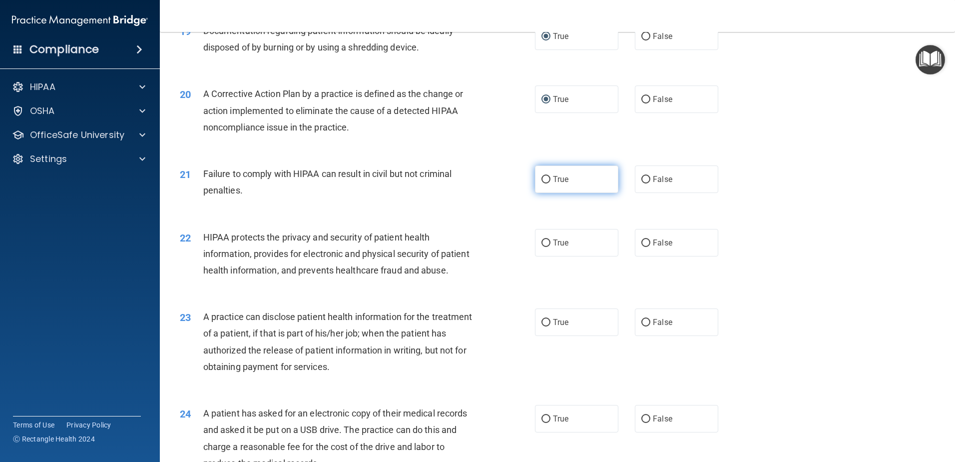
click at [543, 183] on input "True" at bounding box center [546, 179] width 9 height 7
radio input "true"
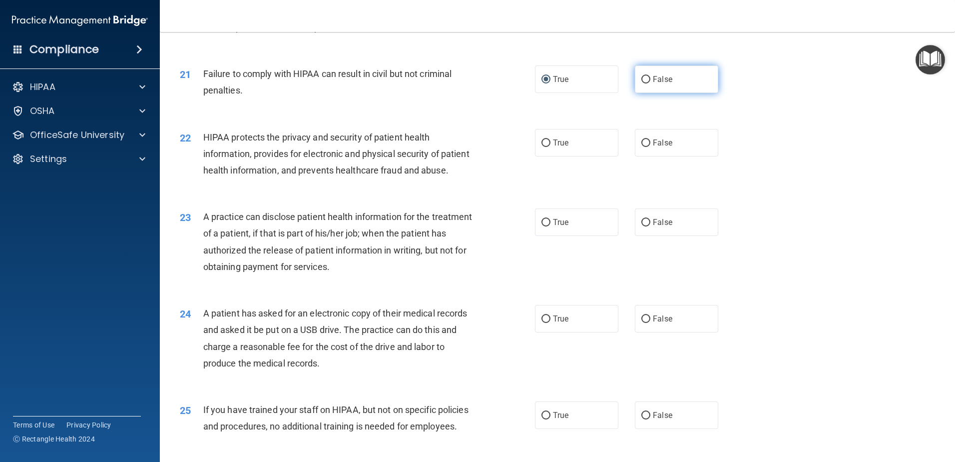
click at [642, 83] on input "False" at bounding box center [646, 79] width 9 height 7
radio input "true"
radio input "false"
click at [542, 147] on input "True" at bounding box center [546, 142] width 9 height 7
radio input "true"
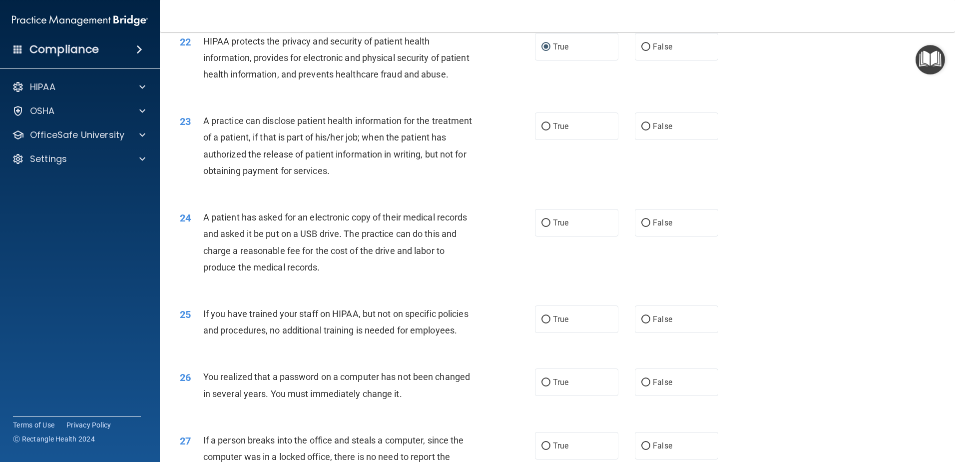
scroll to position [1549, 0]
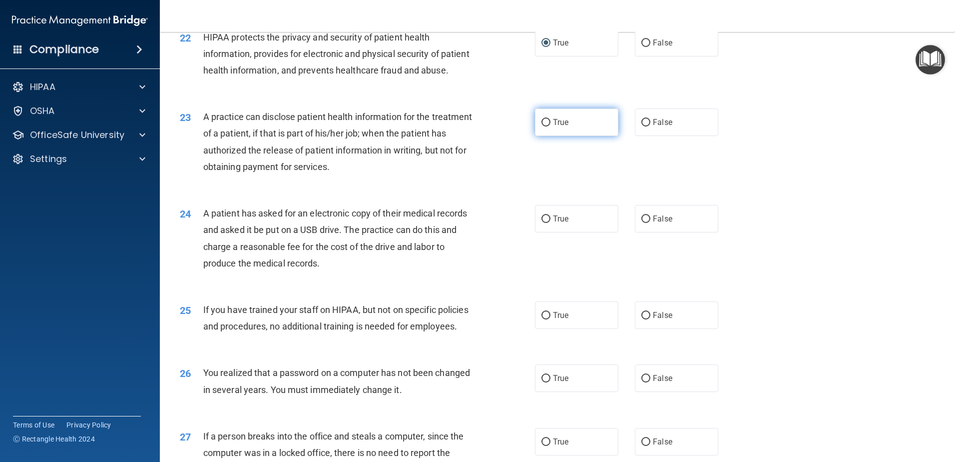
click at [545, 126] on input "True" at bounding box center [546, 122] width 9 height 7
radio input "true"
click at [543, 223] on input "True" at bounding box center [546, 218] width 9 height 7
radio input "true"
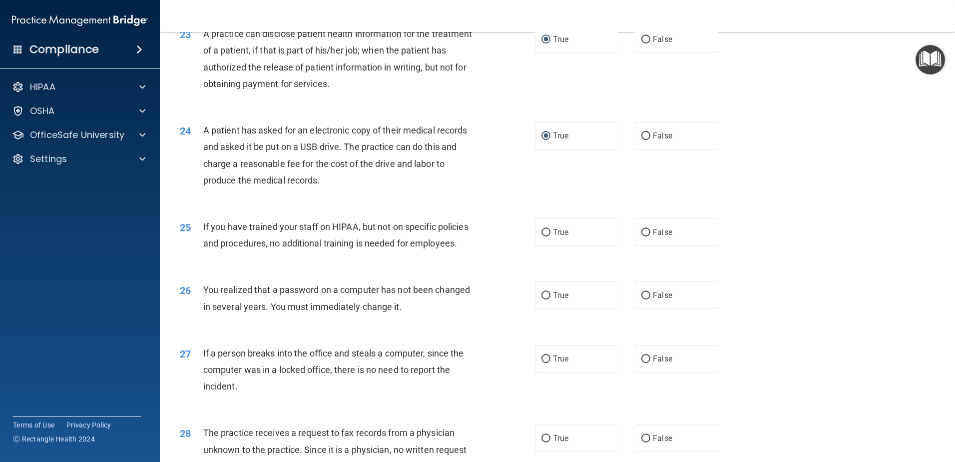
scroll to position [1649, 0]
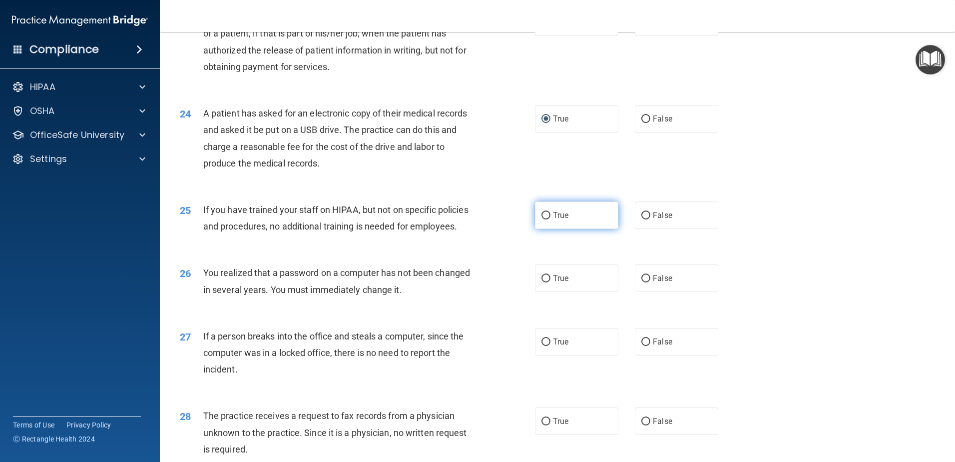
click at [542, 219] on input "True" at bounding box center [546, 215] width 9 height 7
radio input "true"
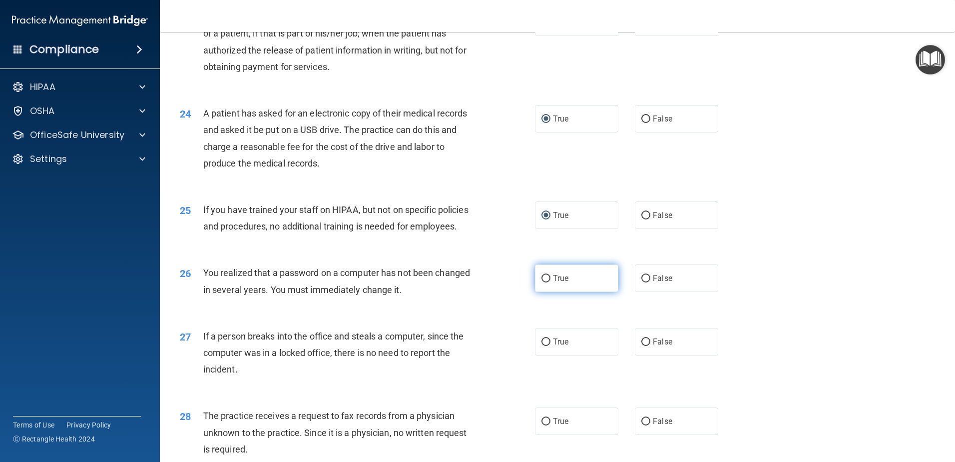
click at [542, 282] on input "True" at bounding box center [546, 278] width 9 height 7
radio input "true"
click at [642, 346] on input "False" at bounding box center [646, 341] width 9 height 7
radio input "true"
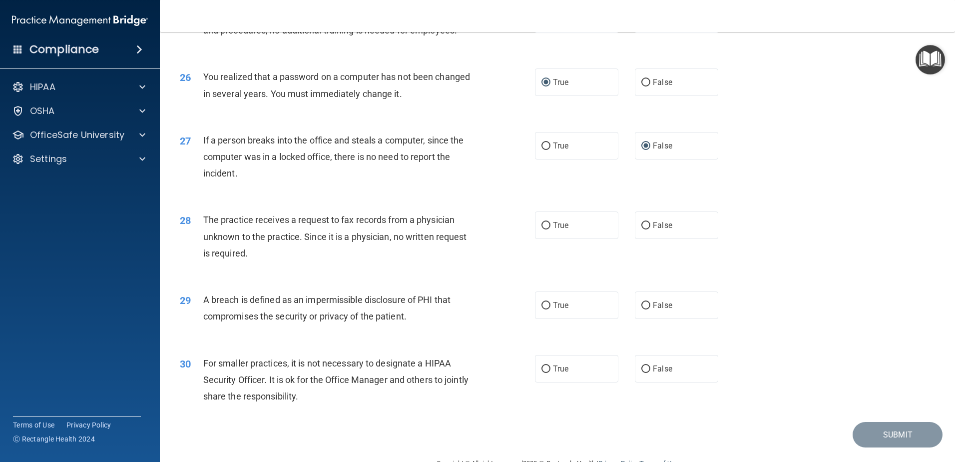
scroll to position [1849, 0]
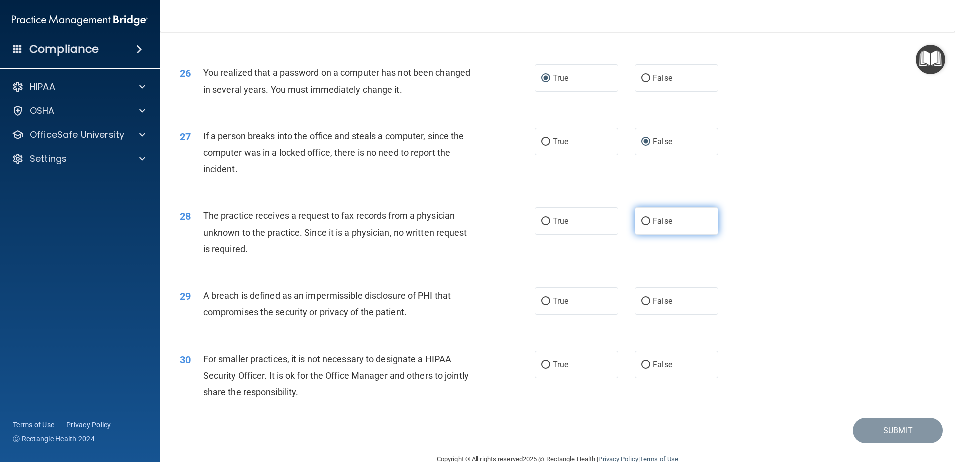
drag, startPoint x: 639, startPoint y: 272, endPoint x: 685, endPoint y: 278, distance: 46.8
click at [642, 225] on input "False" at bounding box center [646, 221] width 9 height 7
radio input "true"
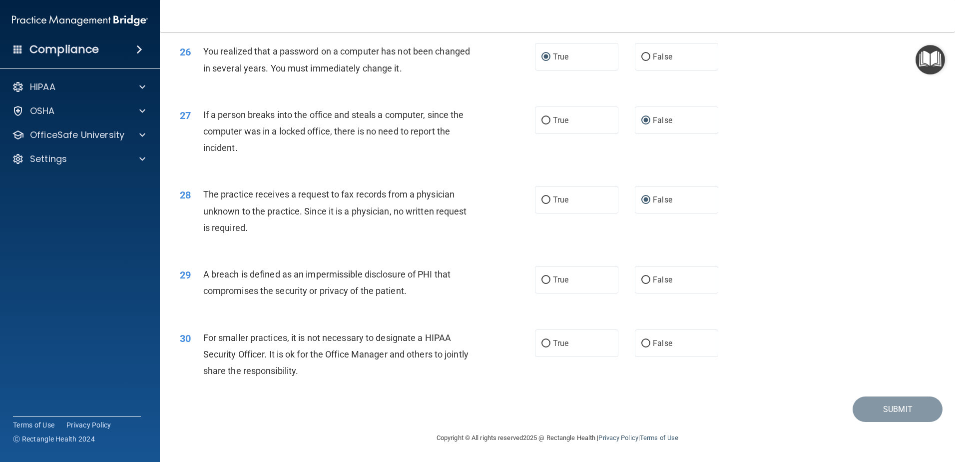
scroll to position [1920, 0]
click at [542, 280] on input "True" at bounding box center [546, 279] width 9 height 7
radio input "true"
click at [642, 343] on input "False" at bounding box center [646, 343] width 9 height 7
radio input "true"
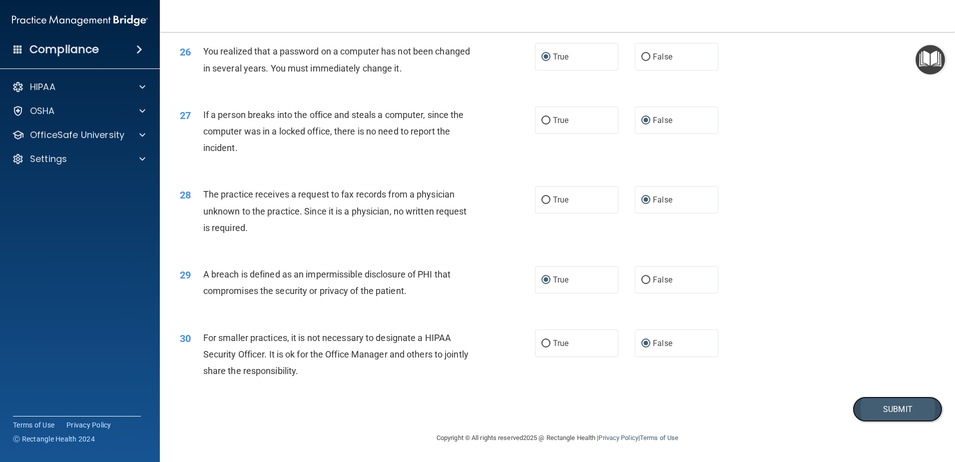
click at [886, 407] on button "Submit" at bounding box center [898, 408] width 90 height 25
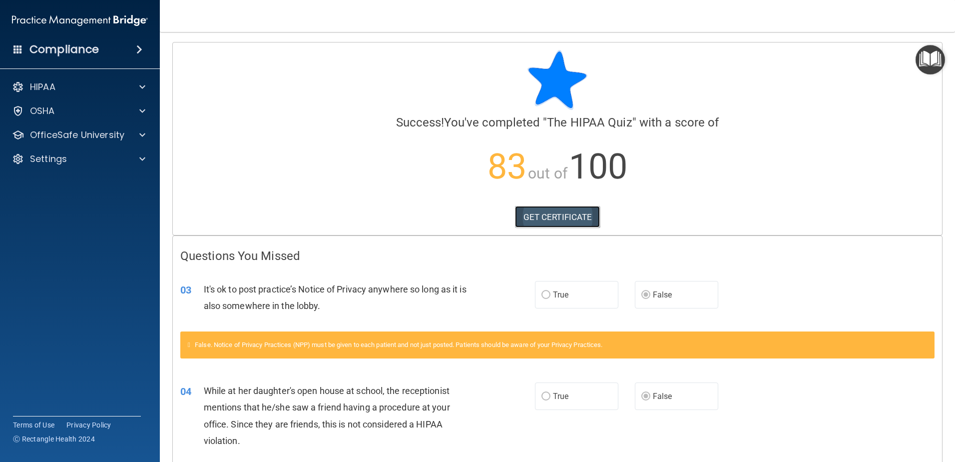
click at [557, 218] on link "GET CERTIFICATE" at bounding box center [557, 217] width 85 height 22
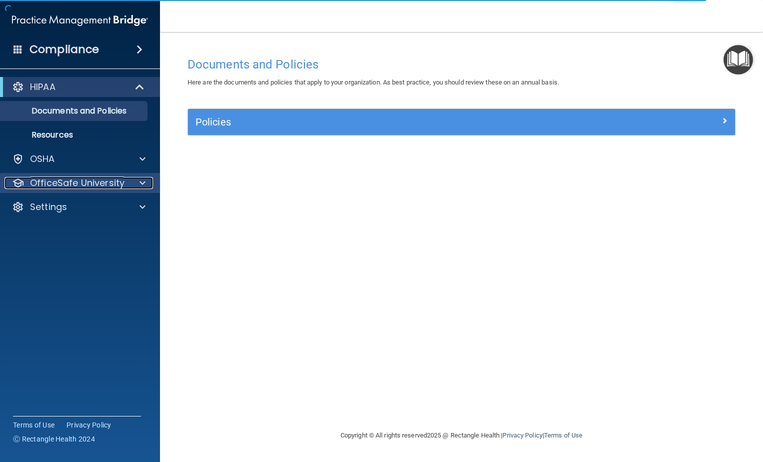
click at [54, 184] on p "OfficeSafe University" at bounding box center [77, 183] width 94 height 12
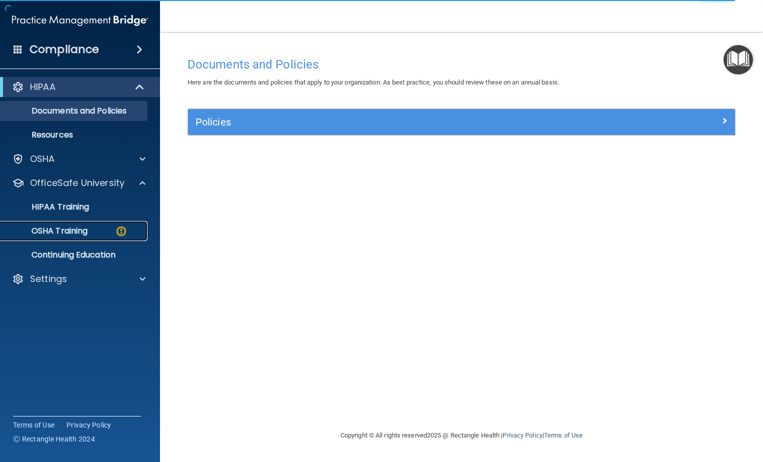
click at [63, 232] on p "OSHA Training" at bounding box center [46, 231] width 81 height 10
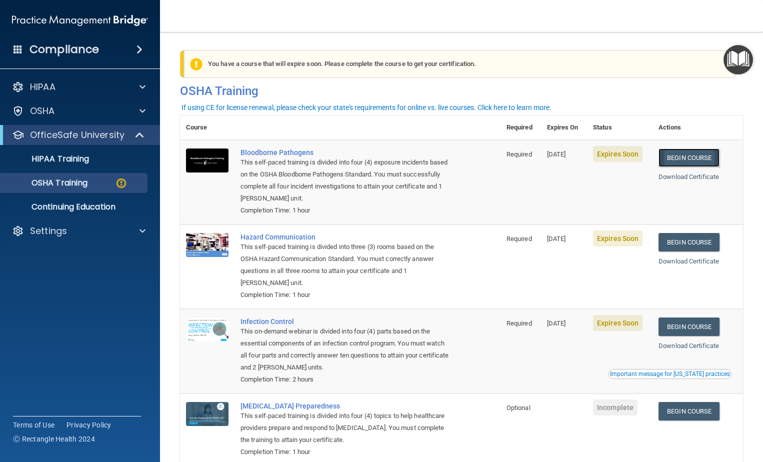
click at [688, 161] on link "Begin Course" at bounding box center [688, 157] width 61 height 18
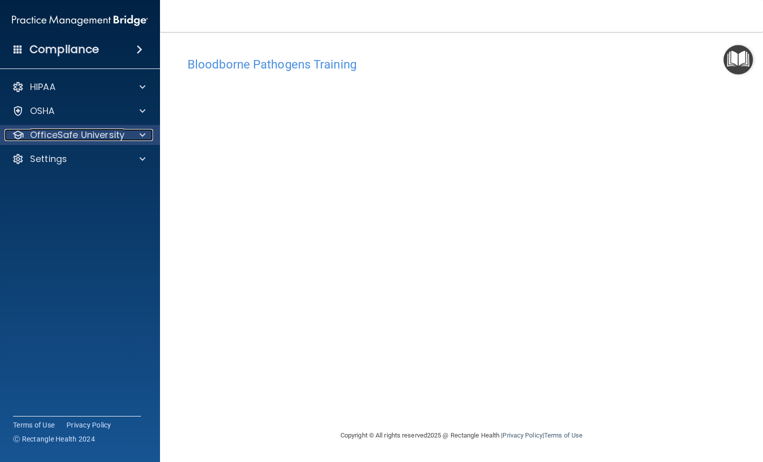
click at [143, 135] on span at bounding box center [142, 135] width 6 height 12
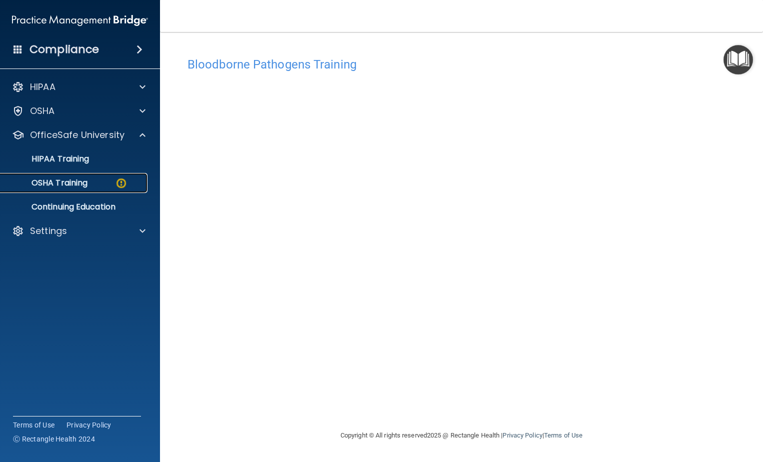
click at [78, 182] on p "OSHA Training" at bounding box center [46, 183] width 81 height 10
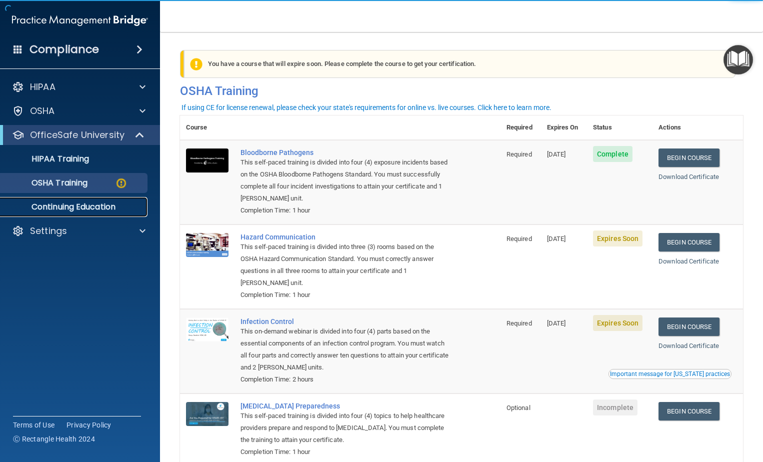
click at [60, 207] on p "Continuing Education" at bounding box center [74, 207] width 136 height 10
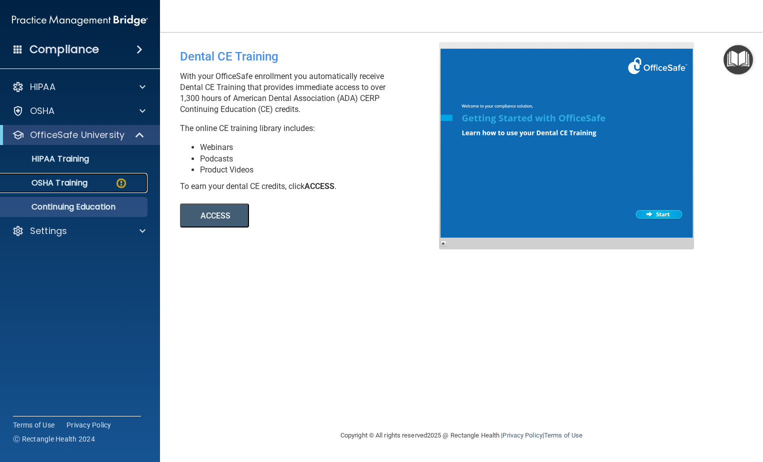
click at [75, 182] on p "OSHA Training" at bounding box center [46, 183] width 81 height 10
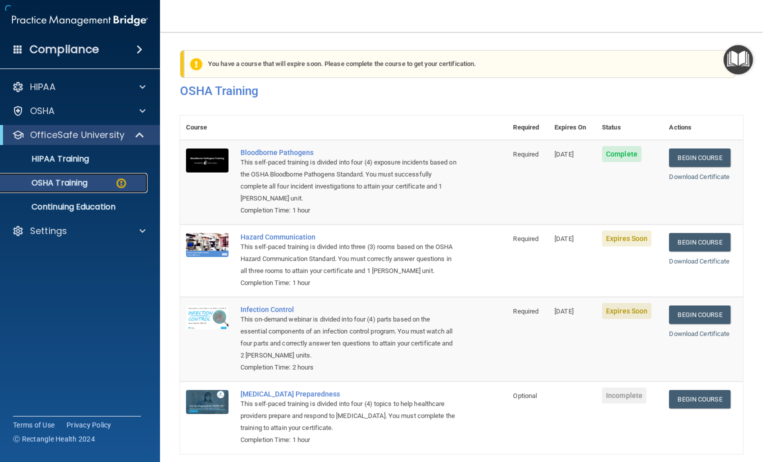
click at [120, 183] on img at bounding box center [121, 183] width 12 height 12
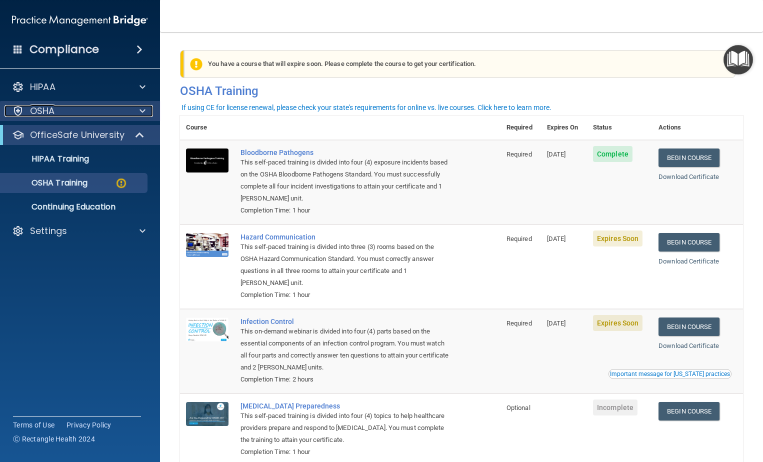
click at [141, 109] on span at bounding box center [142, 111] width 6 height 12
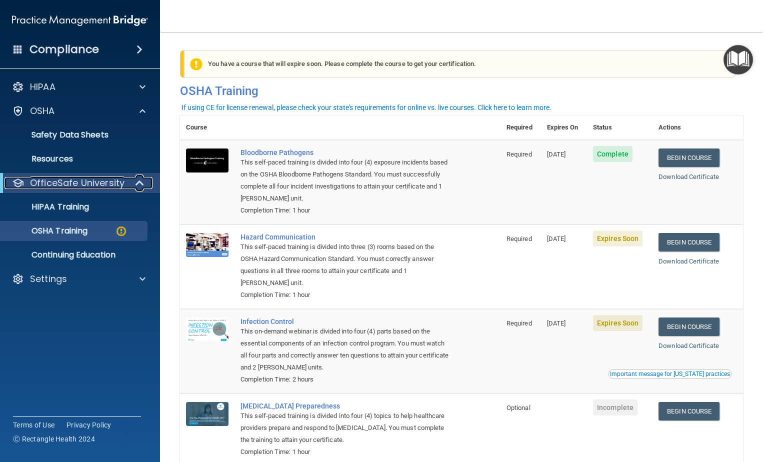
click at [81, 181] on p "OfficeSafe University" at bounding box center [77, 183] width 94 height 12
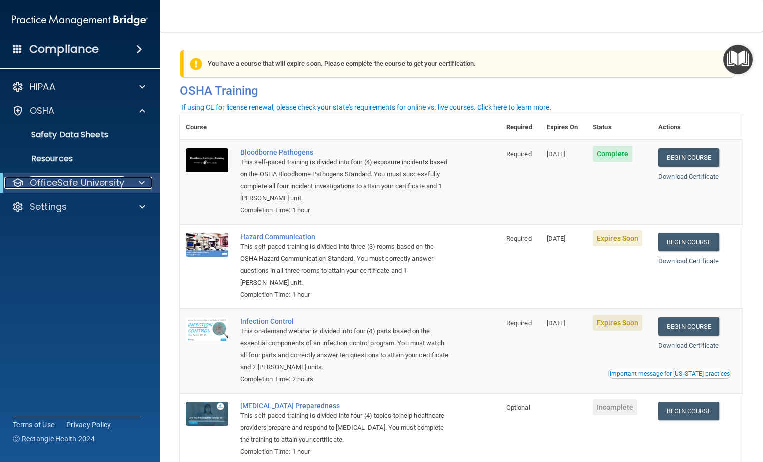
click at [80, 181] on p "OfficeSafe University" at bounding box center [77, 183] width 94 height 12
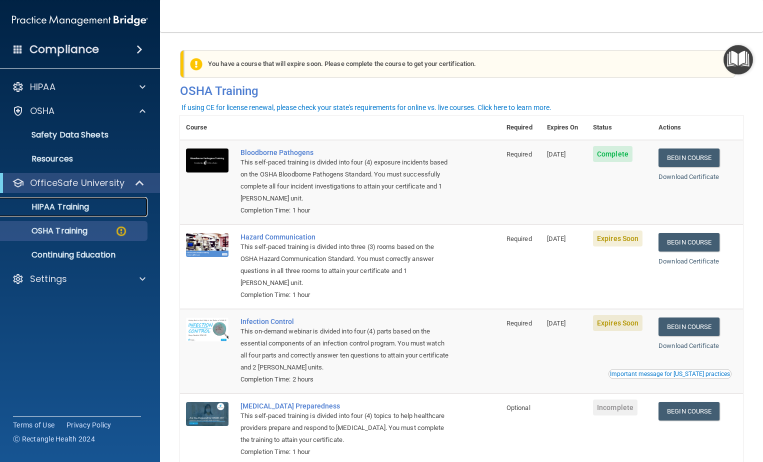
click at [61, 203] on p "HIPAA Training" at bounding box center [47, 207] width 82 height 10
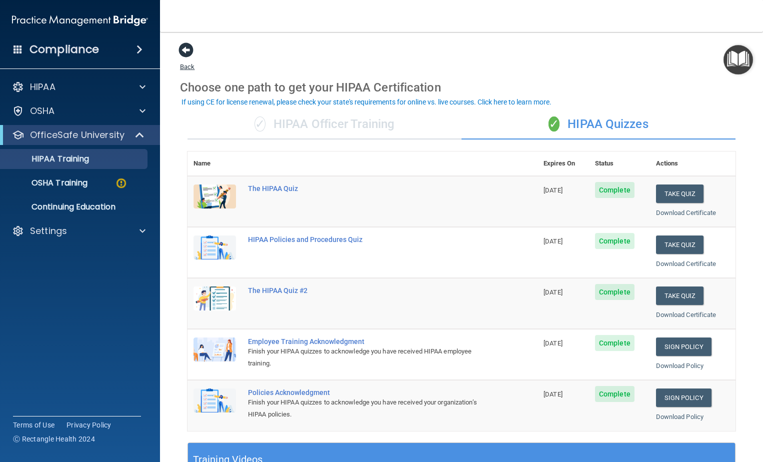
click at [181, 50] on span at bounding box center [185, 49] width 15 height 15
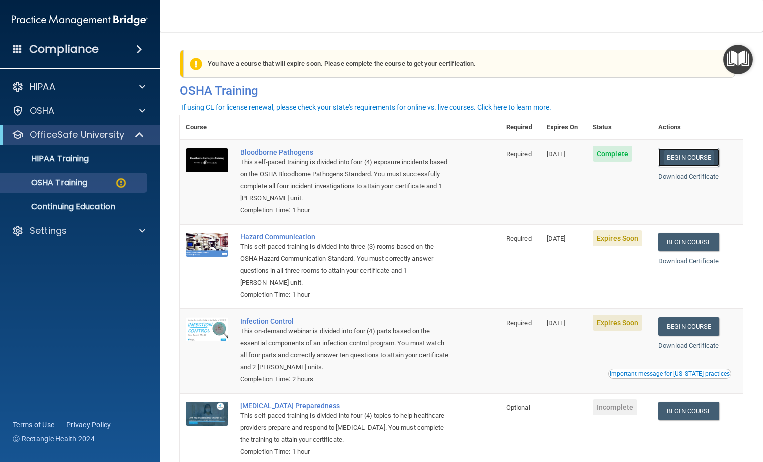
click at [674, 154] on link "Begin Course" at bounding box center [688, 157] width 61 height 18
click at [682, 246] on link "Begin Course" at bounding box center [688, 242] width 61 height 18
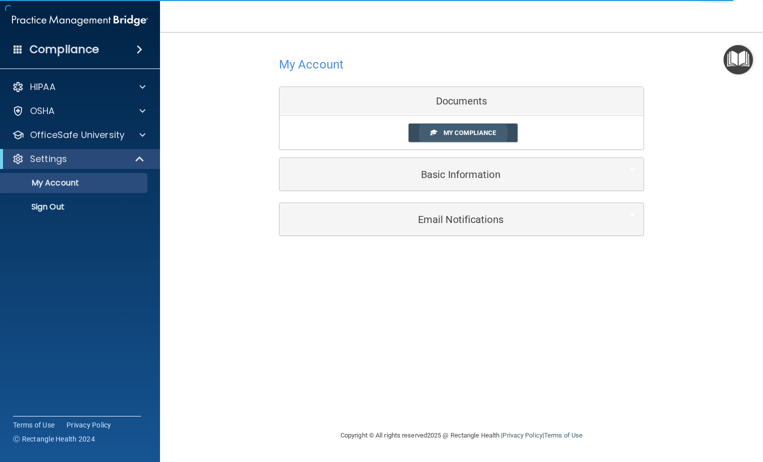
click at [469, 135] on span "My Compliance" at bounding box center [469, 132] width 52 height 7
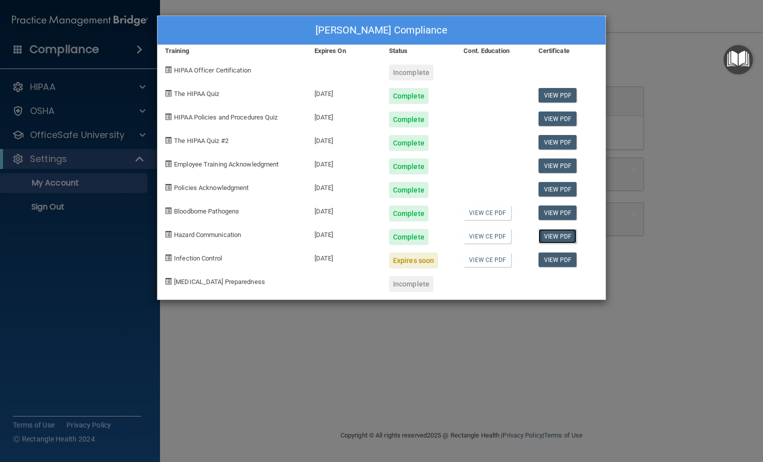
click at [557, 236] on link "View PDF" at bounding box center [557, 236] width 38 height 14
click at [557, 213] on link "View PDF" at bounding box center [557, 212] width 38 height 14
click at [411, 263] on div "Expires soon" at bounding box center [413, 260] width 49 height 16
click at [489, 261] on link "View CE PDF" at bounding box center [486, 259] width 47 height 14
click at [551, 260] on link "View PDF" at bounding box center [557, 259] width 38 height 14
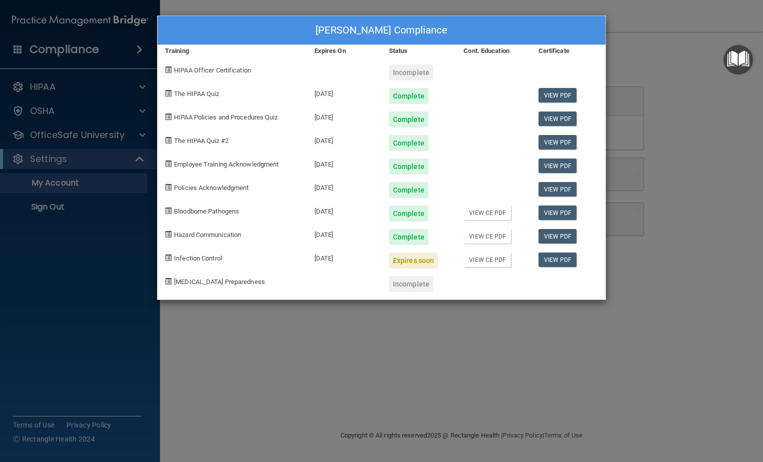
click at [403, 261] on div "Expires soon" at bounding box center [413, 260] width 49 height 16
click at [337, 259] on div "[DATE]" at bounding box center [344, 256] width 74 height 23
click at [494, 263] on link "View CE PDF" at bounding box center [486, 259] width 47 height 14
click at [405, 261] on div "Expires soon" at bounding box center [413, 260] width 49 height 16
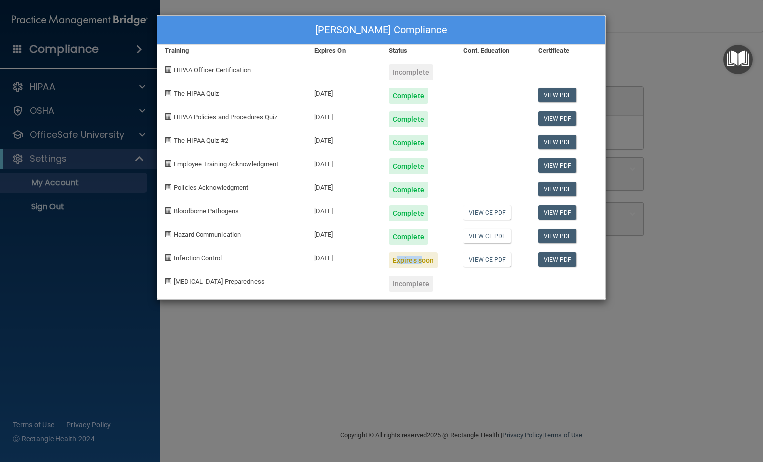
click at [405, 261] on div "Expires soon" at bounding box center [413, 260] width 49 height 16
click at [734, 56] on img "Open Resource Center" at bounding box center [737, 59] width 29 height 29
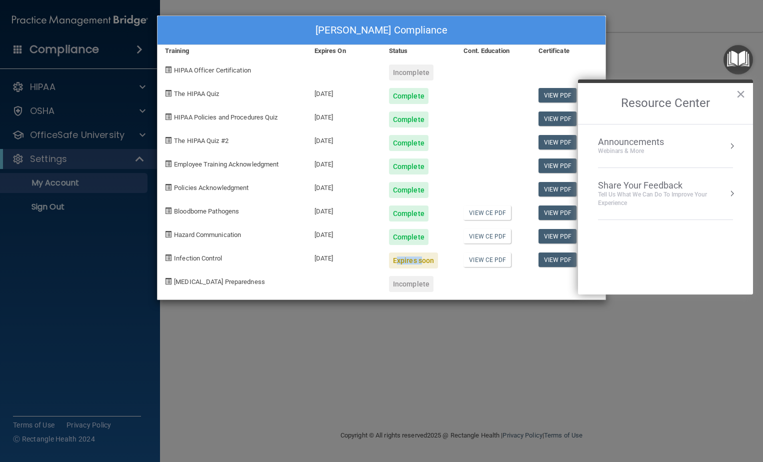
click at [730, 145] on button "Resource Center" at bounding box center [732, 146] width 10 height 10
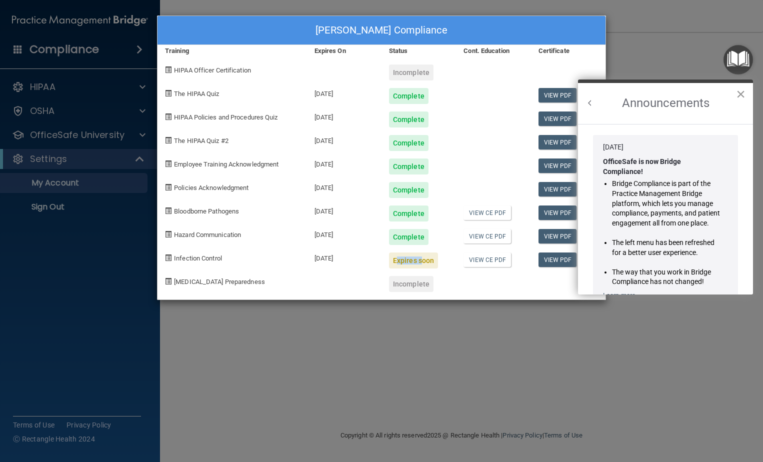
click at [742, 92] on button "×" at bounding box center [740, 94] width 9 height 16
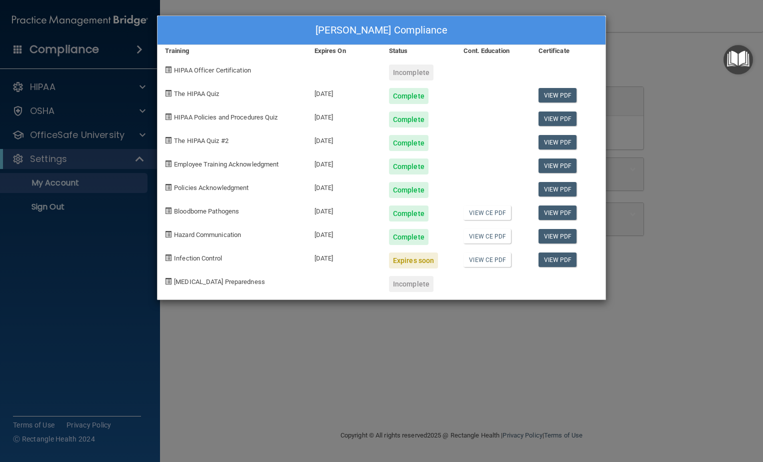
click at [339, 258] on div "[DATE]" at bounding box center [344, 256] width 74 height 23
click at [409, 264] on div "Expires soon" at bounding box center [413, 260] width 49 height 16
click at [550, 260] on link "View PDF" at bounding box center [557, 259] width 38 height 14
click at [168, 257] on span at bounding box center [168, 257] width 6 height 6
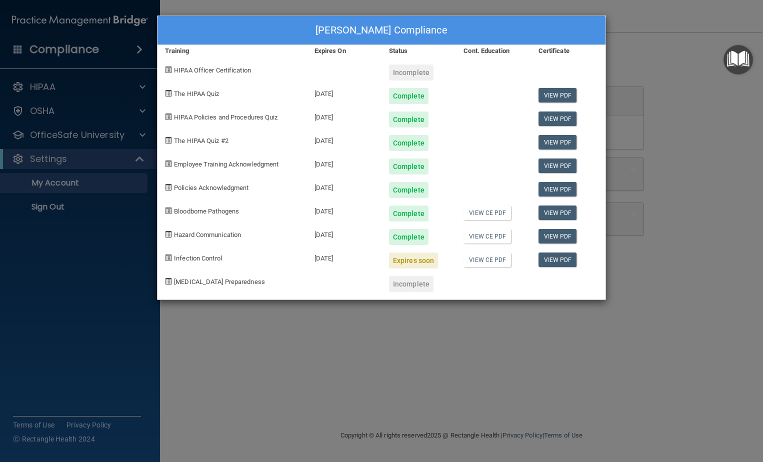
click at [184, 259] on span "Infection Control" at bounding box center [198, 257] width 48 height 7
drag, startPoint x: 184, startPoint y: 259, endPoint x: 208, endPoint y: 259, distance: 24.0
click at [208, 259] on span "Infection Control" at bounding box center [198, 257] width 48 height 7
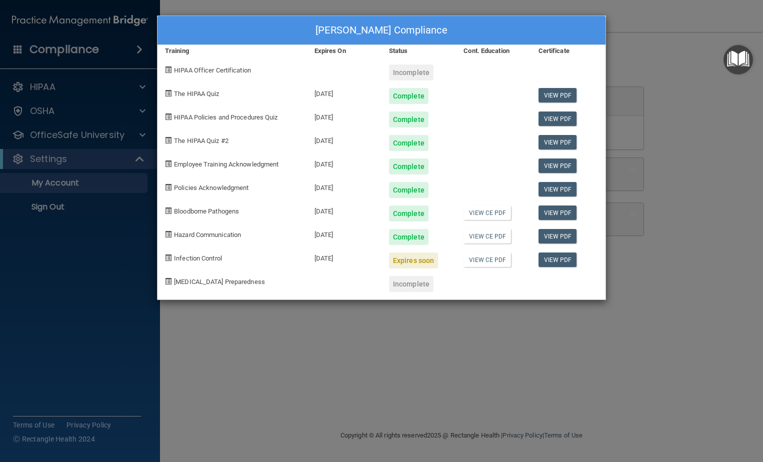
click at [335, 260] on div "[DATE]" at bounding box center [344, 256] width 74 height 23
click at [421, 262] on div "Expires soon" at bounding box center [413, 260] width 49 height 16
click at [411, 261] on div "Expires soon" at bounding box center [413, 260] width 49 height 16
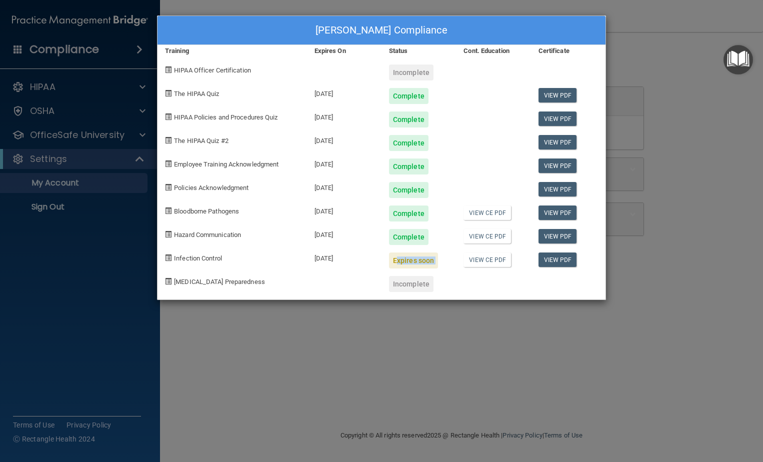
click at [411, 261] on div "Expires soon" at bounding box center [413, 260] width 49 height 16
drag, startPoint x: 411, startPoint y: 261, endPoint x: 476, endPoint y: 261, distance: 65.0
click at [476, 261] on link "View CE PDF" at bounding box center [486, 259] width 47 height 14
click at [142, 132] on div "[PERSON_NAME] Compliance Training Expires On Status Cont. Education Certificate…" at bounding box center [381, 231] width 763 height 462
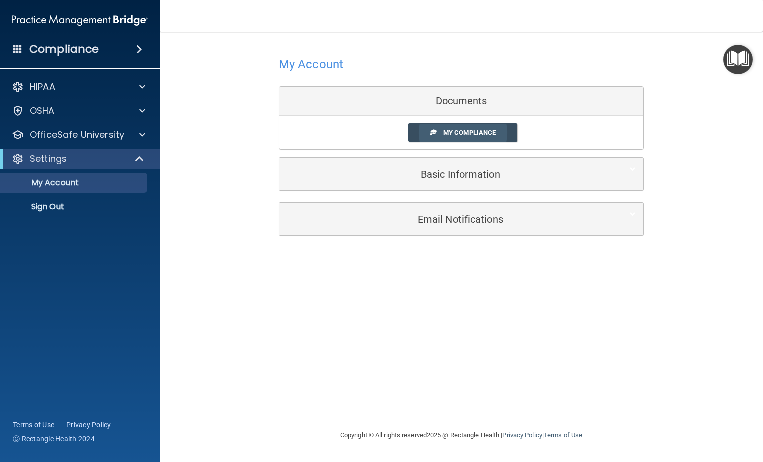
click at [448, 133] on span "My Compliance" at bounding box center [469, 132] width 52 height 7
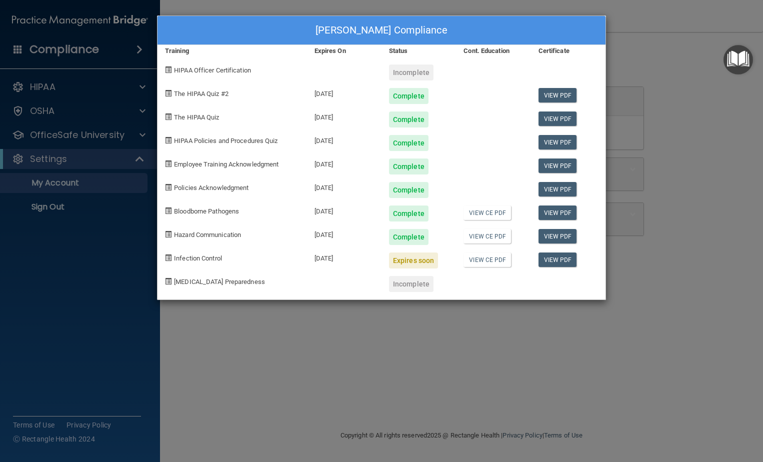
click at [137, 156] on div "[PERSON_NAME] Compliance Training Expires On Status Cont. Education Certificate…" at bounding box center [381, 231] width 763 height 462
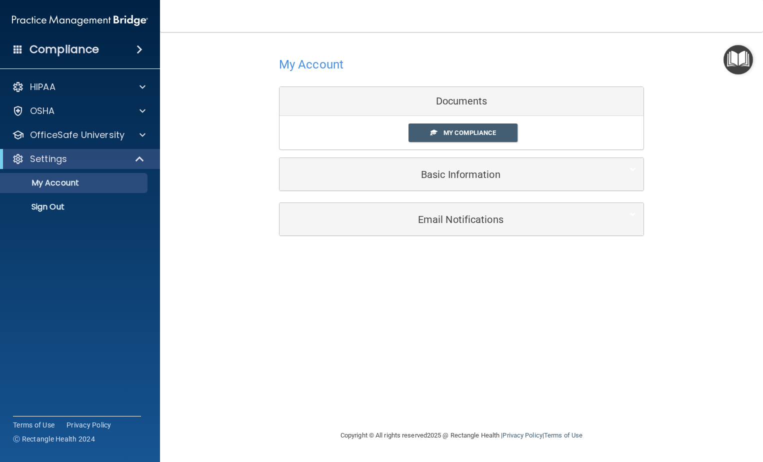
click at [463, 100] on div "Documents" at bounding box center [461, 101] width 364 height 29
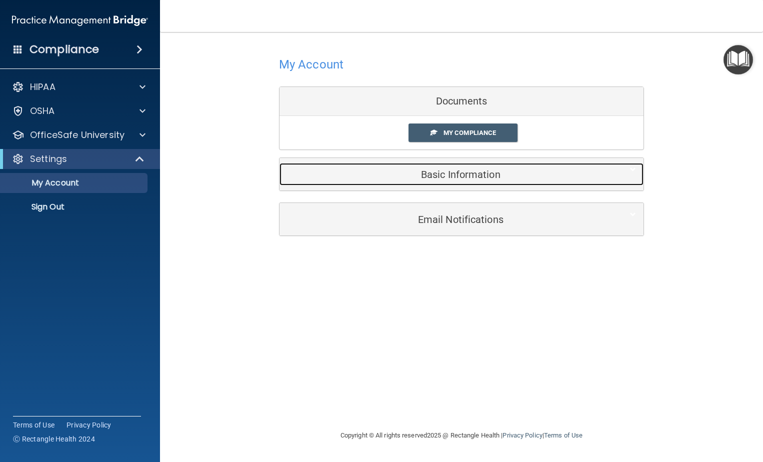
click at [467, 174] on h5 "Basic Information" at bounding box center [446, 174] width 318 height 11
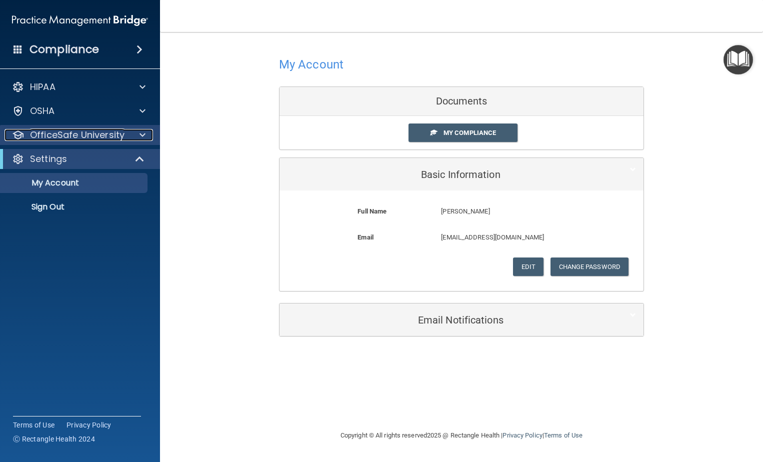
click at [79, 137] on p "OfficeSafe University" at bounding box center [77, 135] width 94 height 12
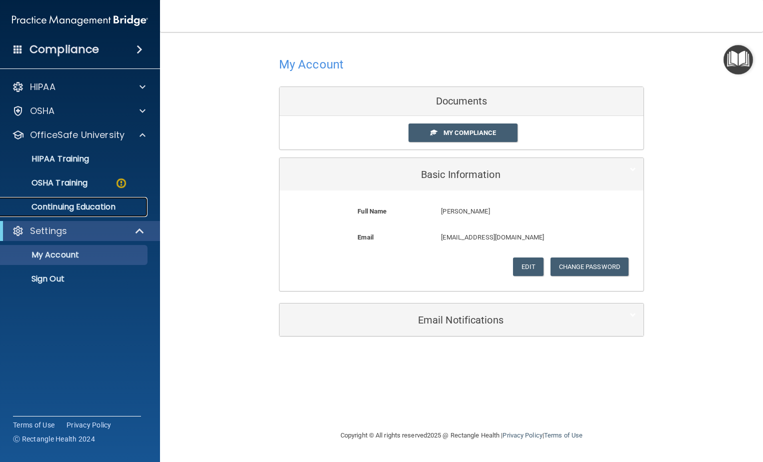
click at [65, 207] on p "Continuing Education" at bounding box center [74, 207] width 136 height 10
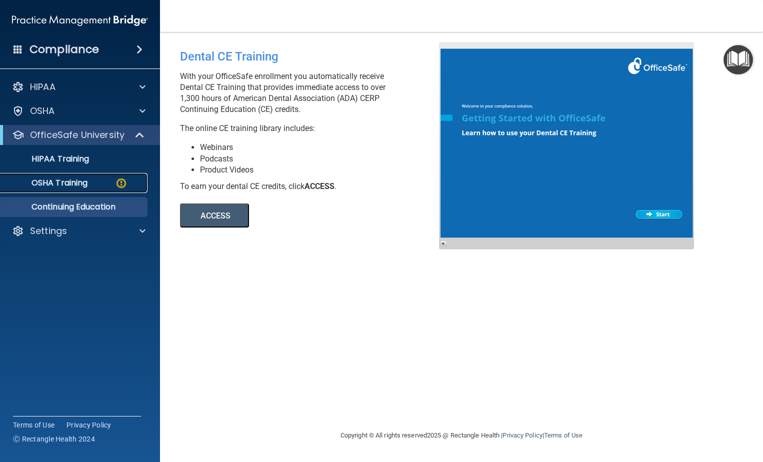
click at [75, 183] on p "OSHA Training" at bounding box center [46, 183] width 81 height 10
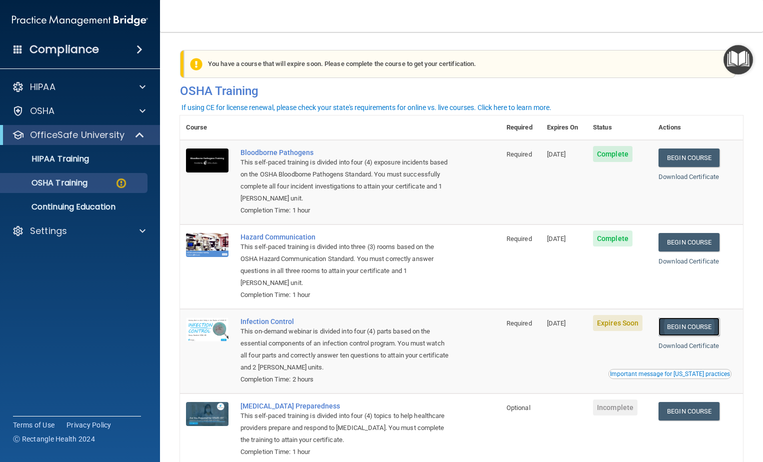
click at [685, 330] on link "Begin Course" at bounding box center [688, 326] width 61 height 18
click at [692, 328] on link "Begin Course" at bounding box center [688, 326] width 61 height 18
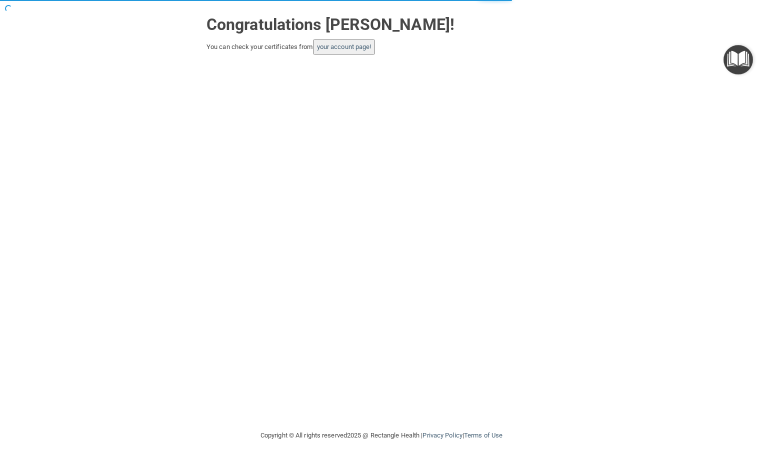
click at [369, 51] on button "your account page!" at bounding box center [344, 46] width 62 height 15
click at [356, 48] on link "your account page!" at bounding box center [344, 46] width 54 height 7
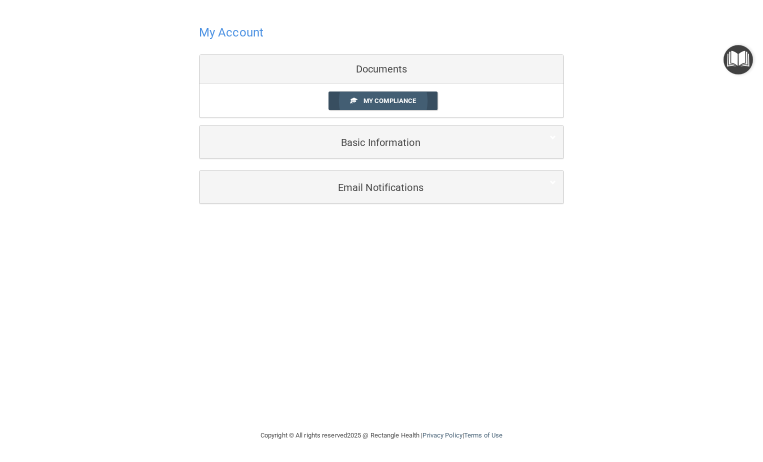
click at [395, 101] on span "My Compliance" at bounding box center [389, 100] width 52 height 7
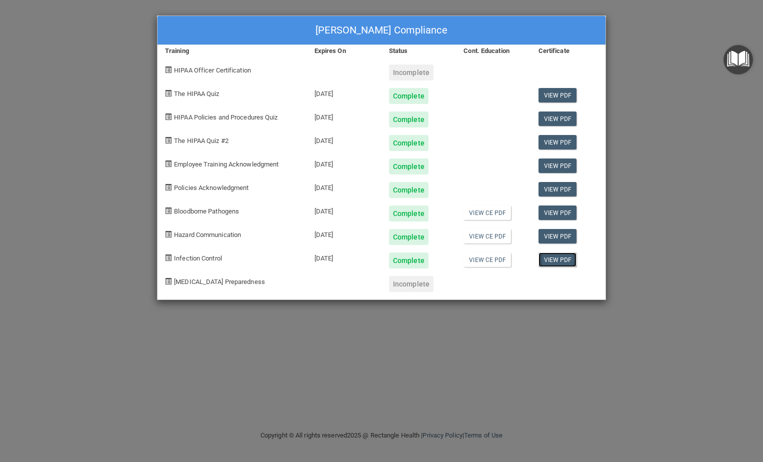
click at [564, 261] on link "View PDF" at bounding box center [557, 259] width 38 height 14
